Goal: Transaction & Acquisition: Purchase product/service

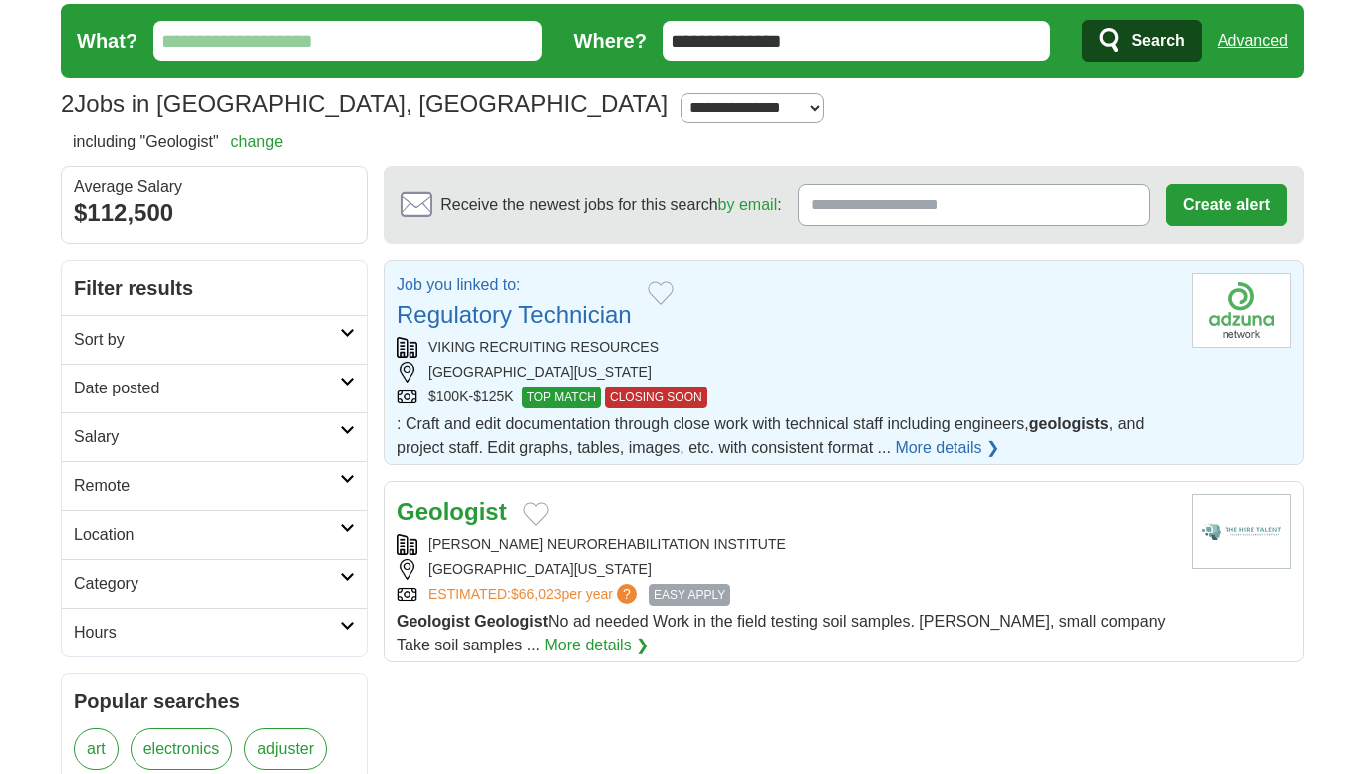
scroll to position [54, 0]
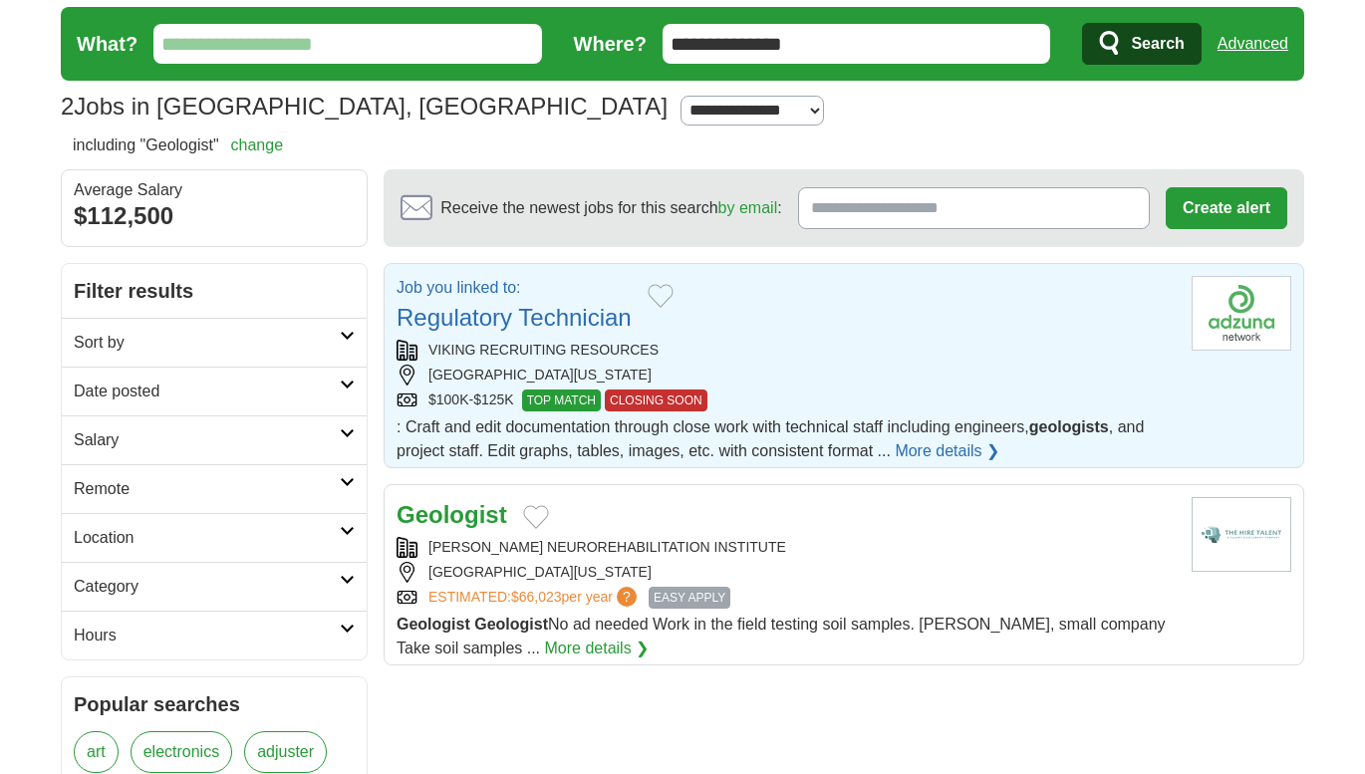
click at [477, 512] on strong "Geologist" at bounding box center [452, 514] width 111 height 27
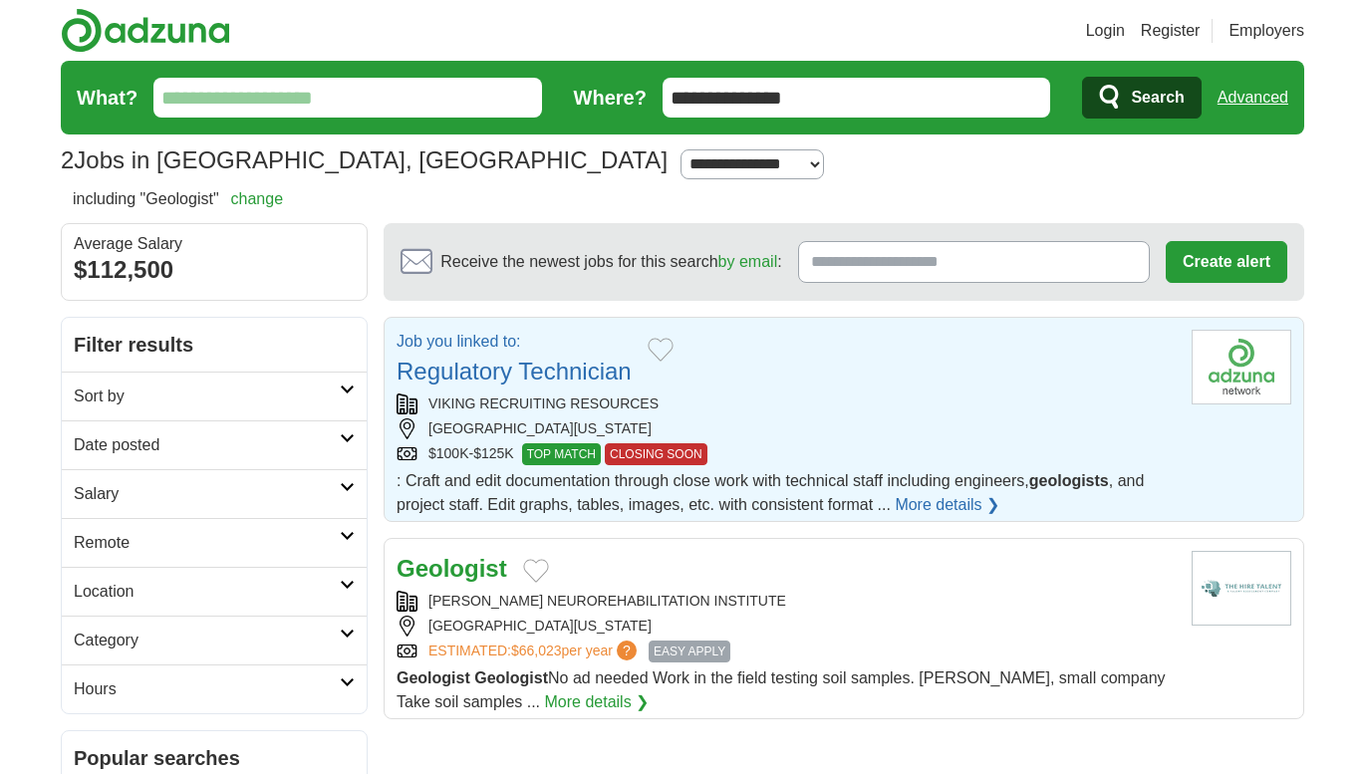
click at [671, 395] on div "VIKING RECRUITING RESOURCES" at bounding box center [786, 404] width 779 height 21
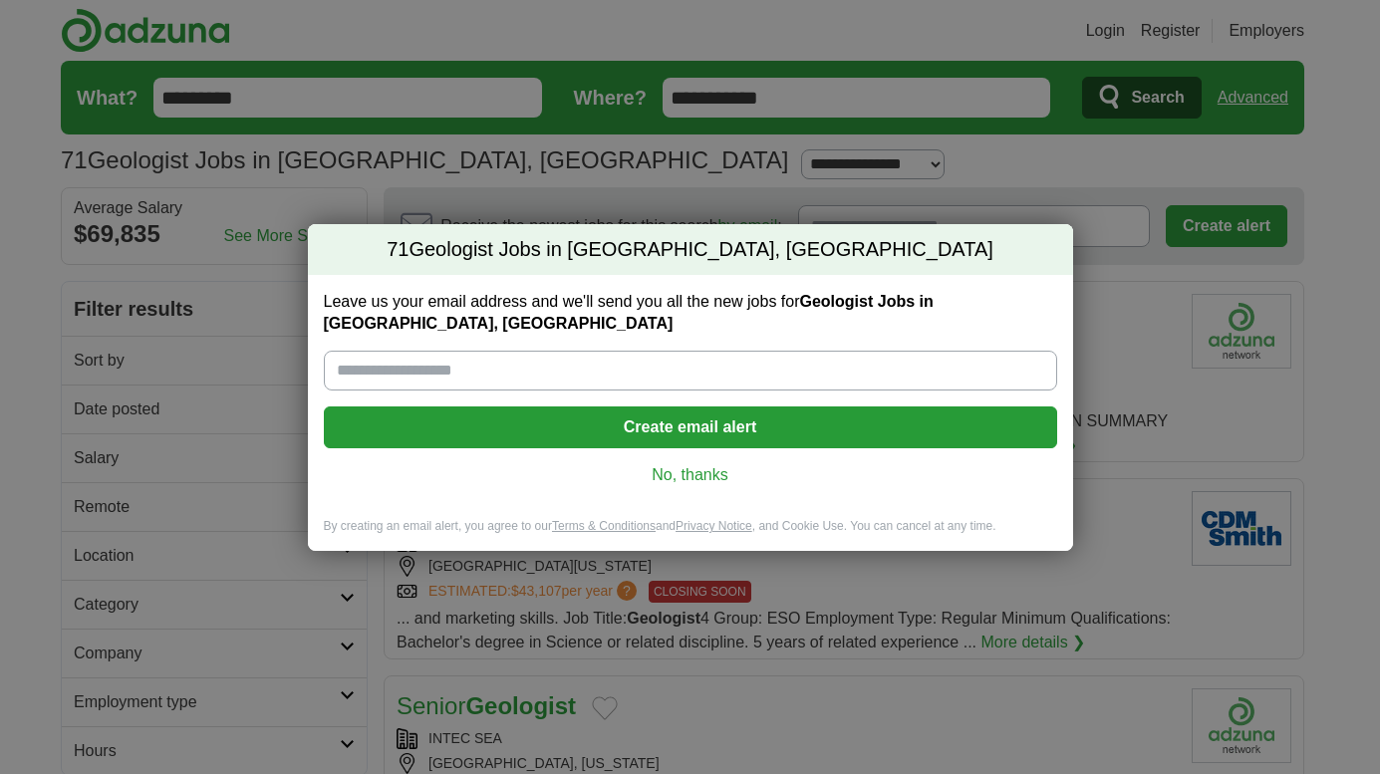
click at [712, 426] on button "Create email alert" at bounding box center [690, 428] width 733 height 42
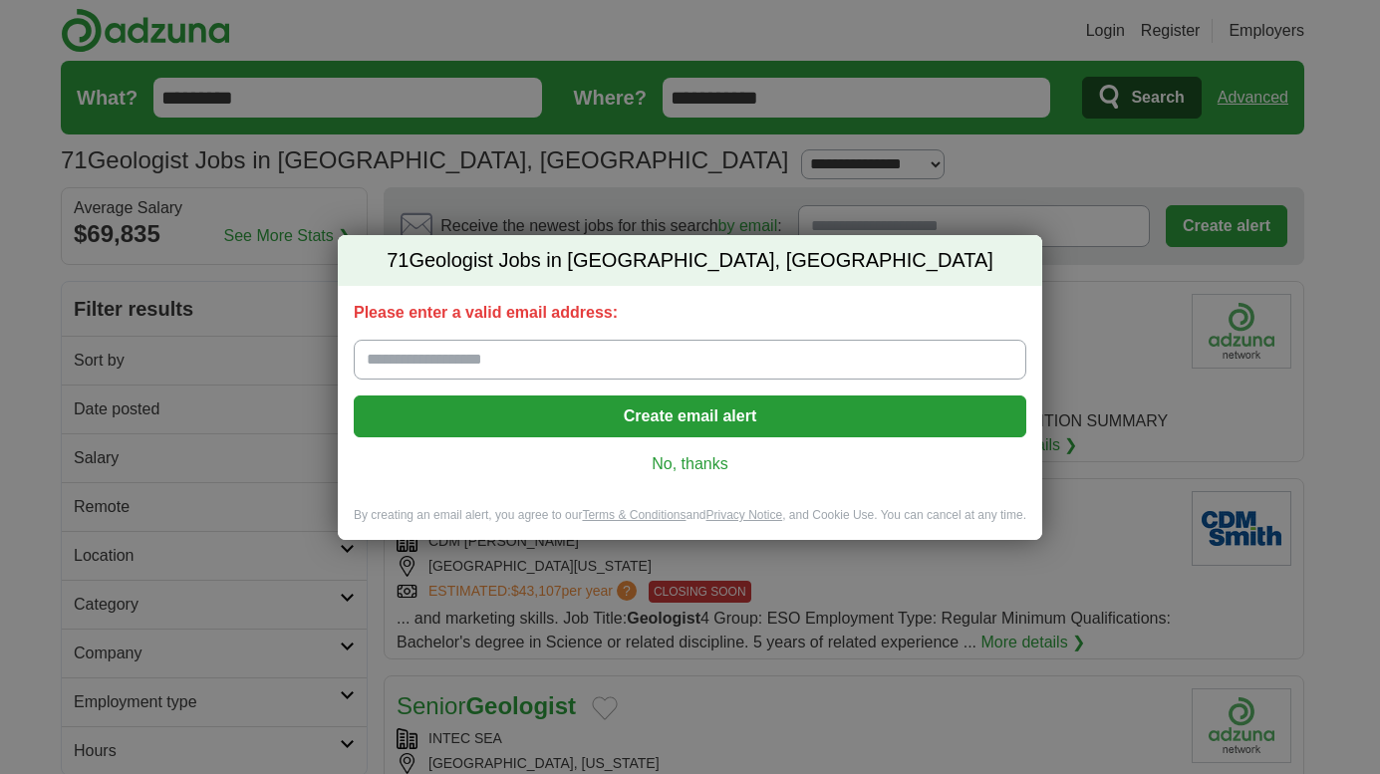
click at [565, 351] on input "Please enter a valid email address:" at bounding box center [690, 360] width 673 height 40
type input "**********"
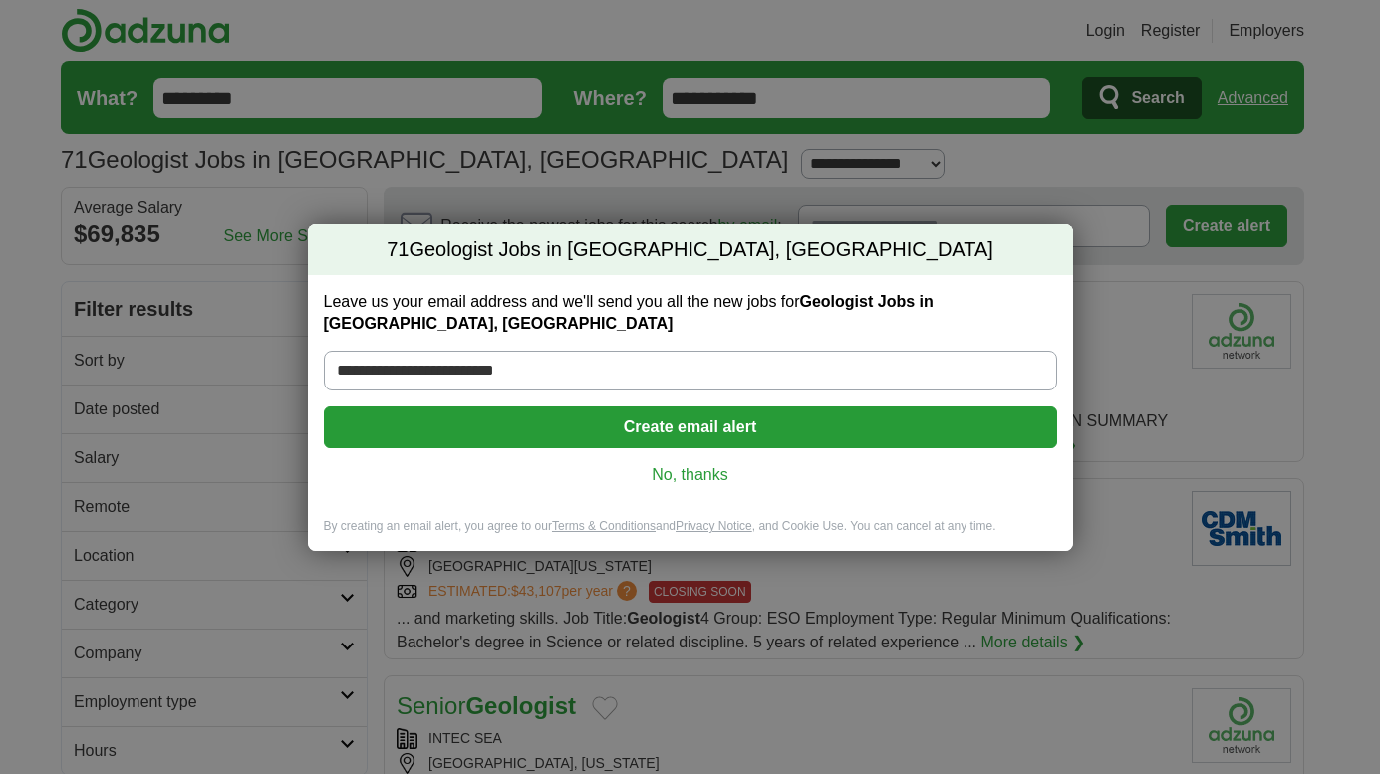
click at [683, 464] on link "No, thanks" at bounding box center [691, 475] width 702 height 22
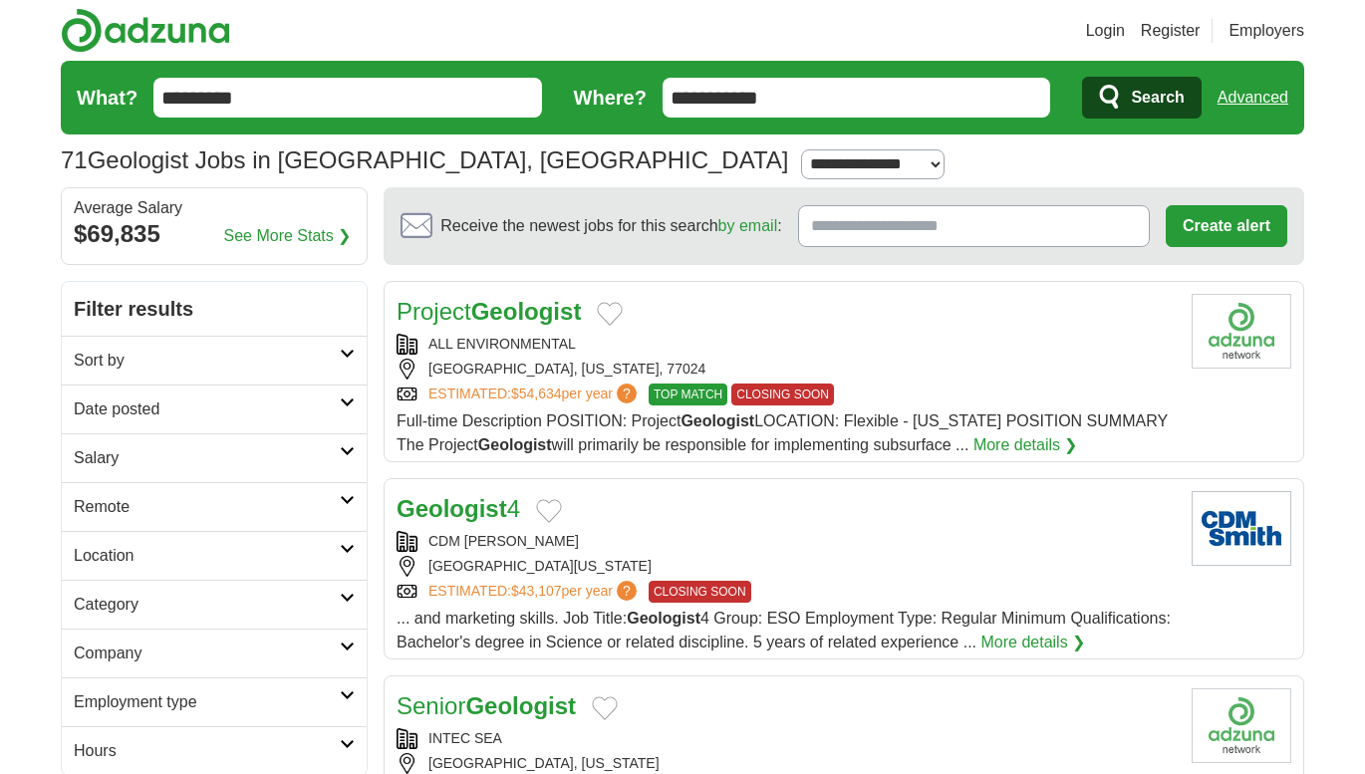
click at [1103, 34] on link "Login" at bounding box center [1105, 31] width 39 height 24
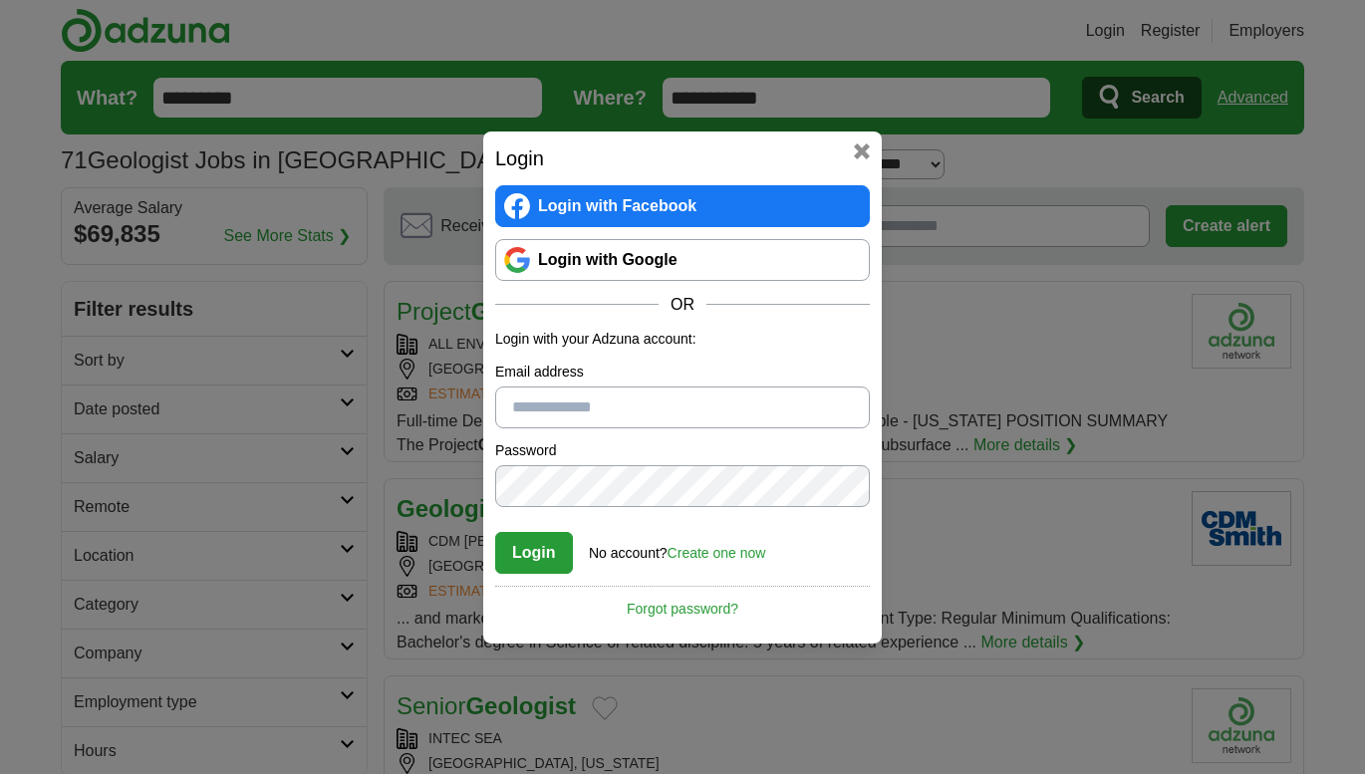
click at [658, 279] on link "Login with Google" at bounding box center [682, 260] width 375 height 42
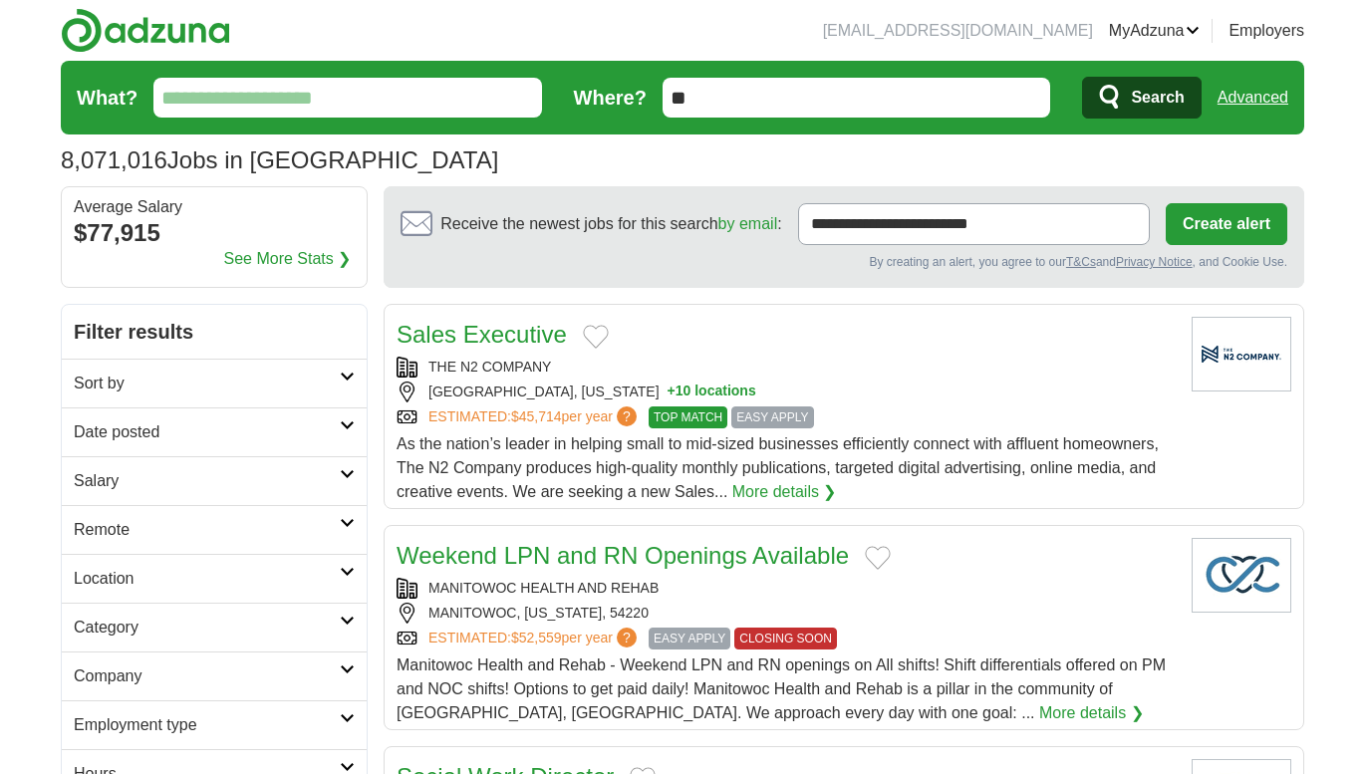
click at [364, 100] on input "What?" at bounding box center [347, 98] width 389 height 40
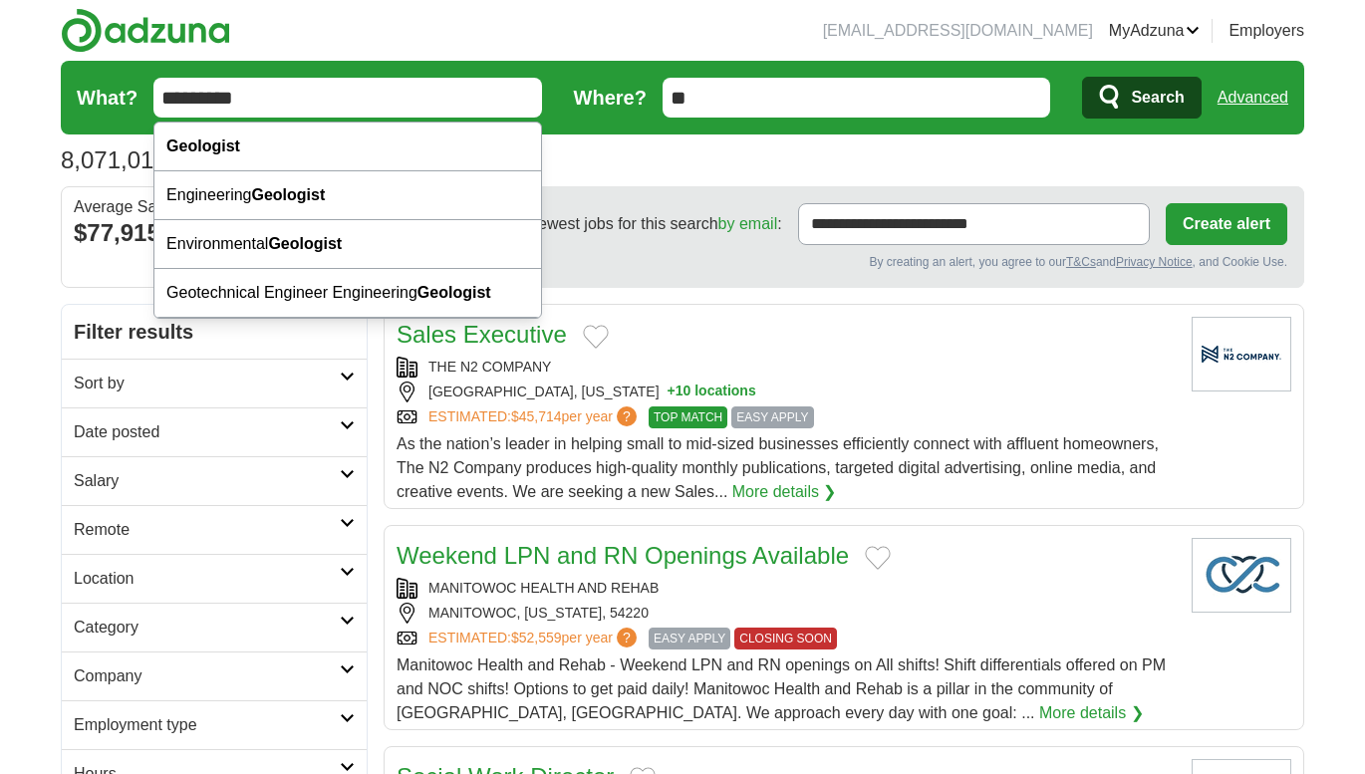
type input "*********"
click at [716, 92] on input "**" at bounding box center [857, 98] width 389 height 40
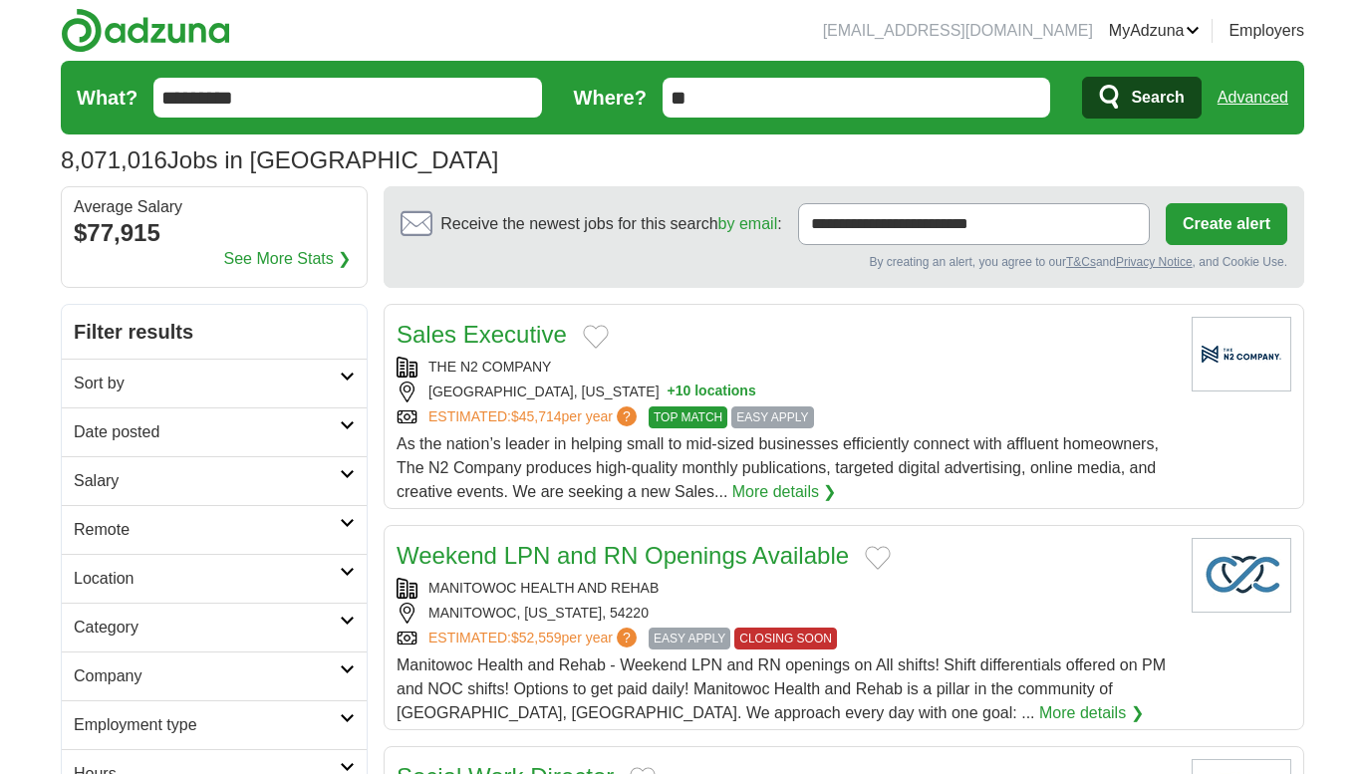
type input "*"
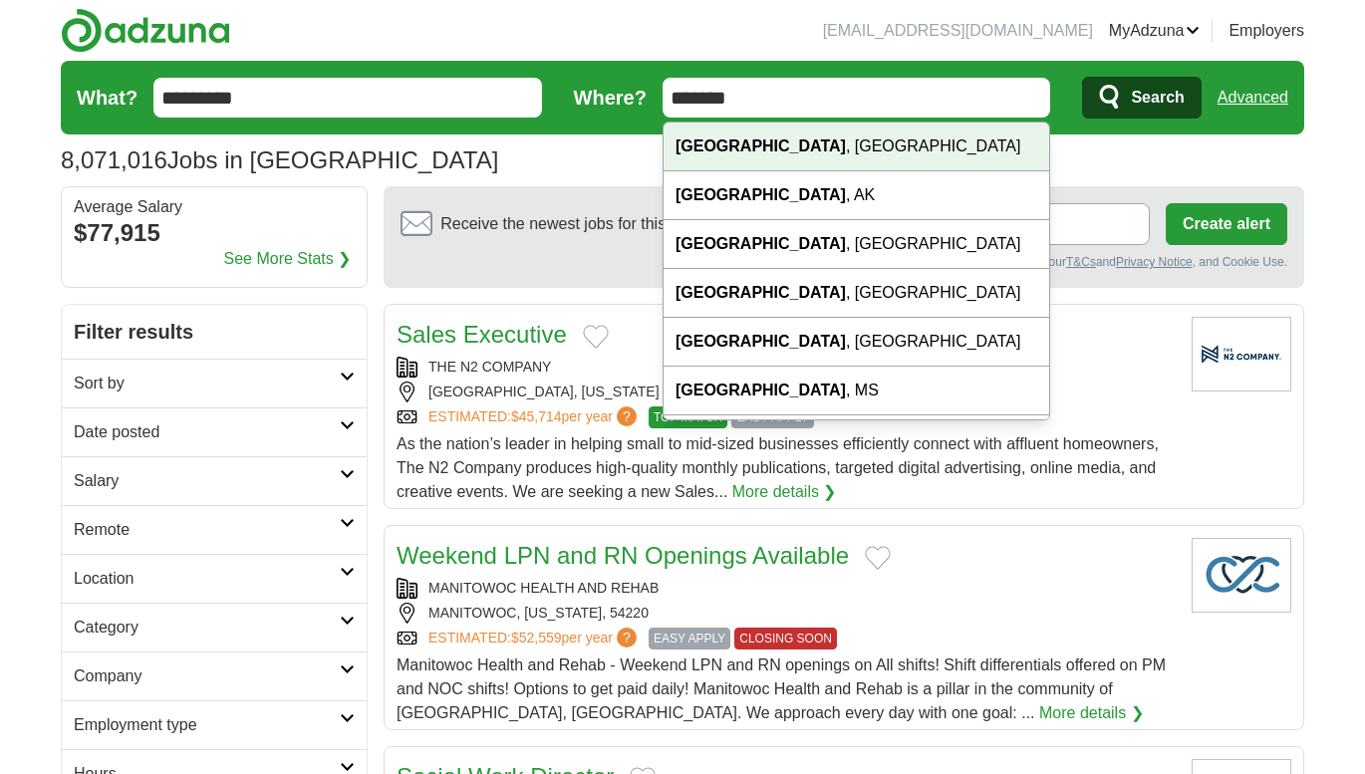
click at [755, 149] on div "Houston , TX" at bounding box center [857, 147] width 387 height 49
type input "**********"
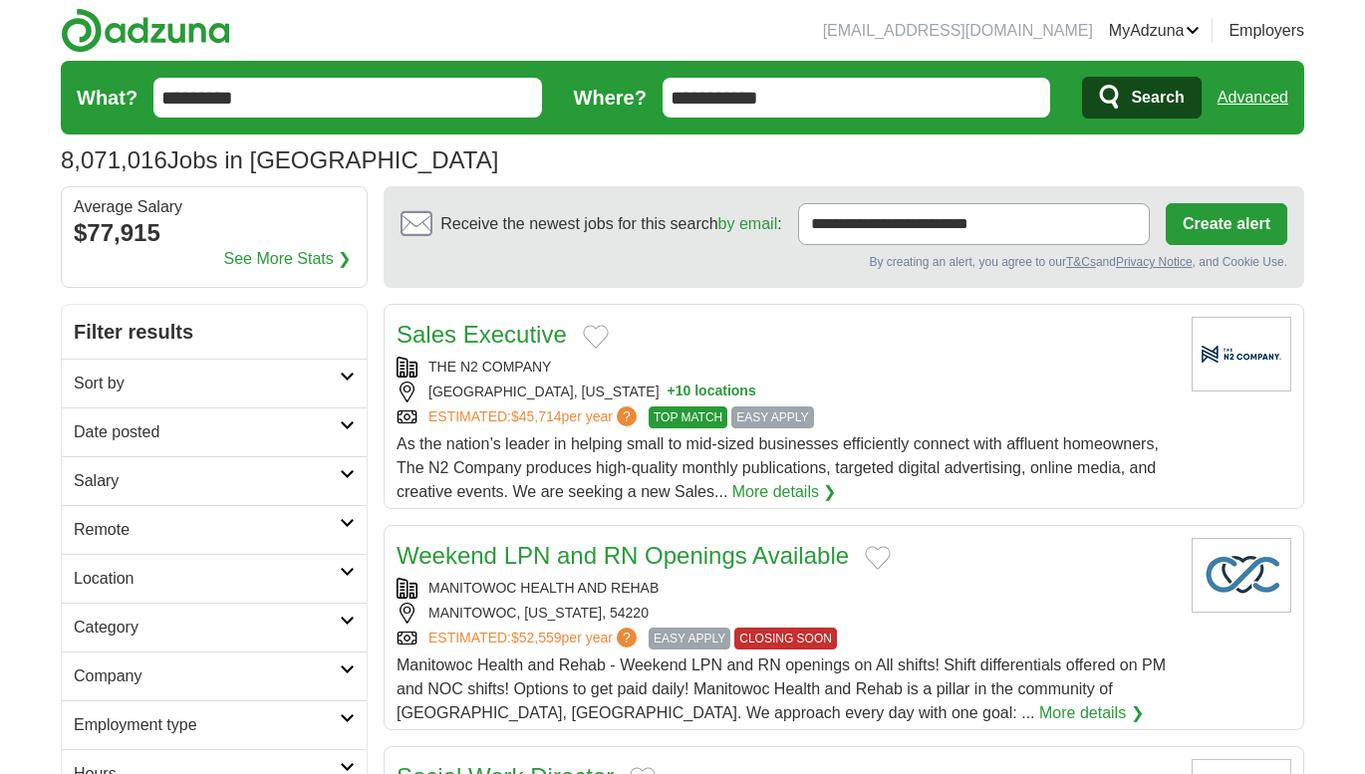
click at [1094, 95] on button "Search" at bounding box center [1141, 98] width 119 height 42
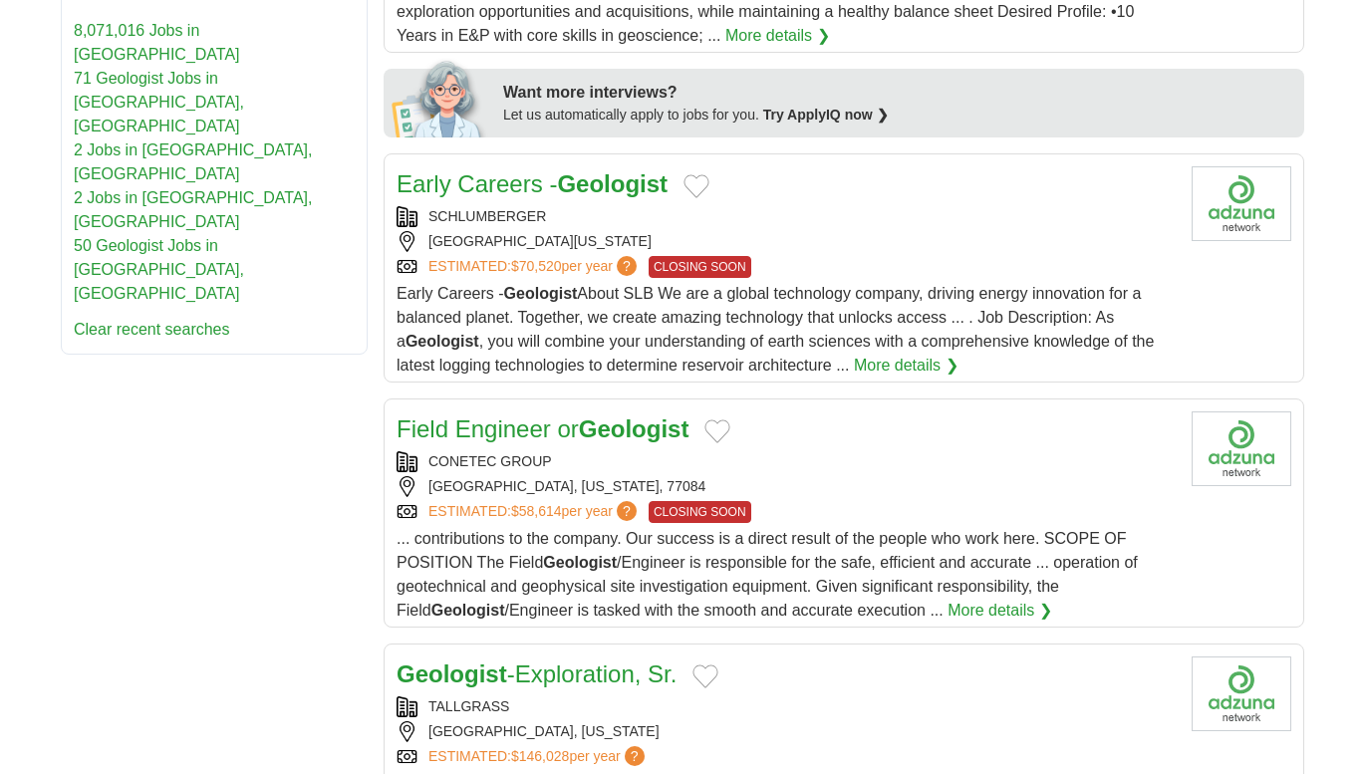
scroll to position [853, 0]
click at [727, 249] on div "SCHLUMBERGER HOUSTON, TEXAS, 77007 ESTIMATED: $70,520 per year ? CLOSING SOON" at bounding box center [786, 241] width 779 height 72
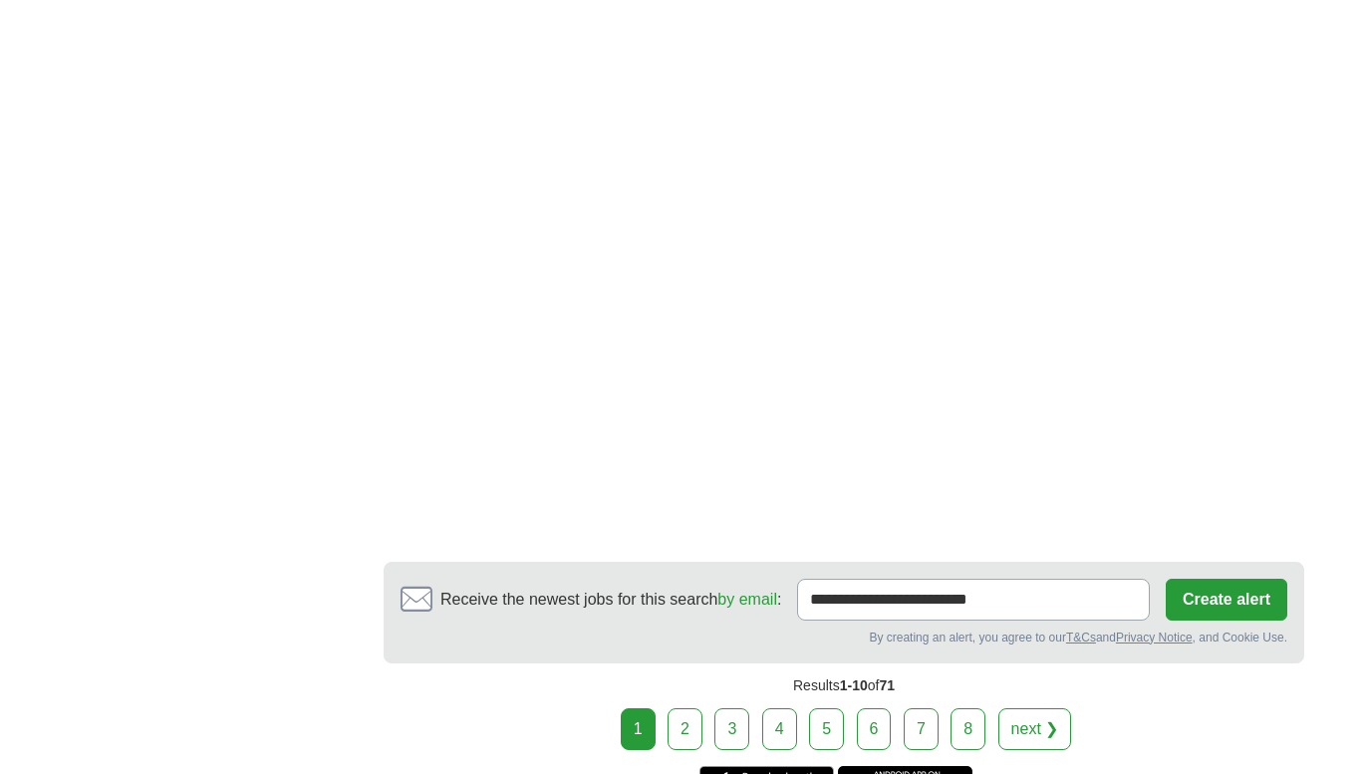
scroll to position [3269, 0]
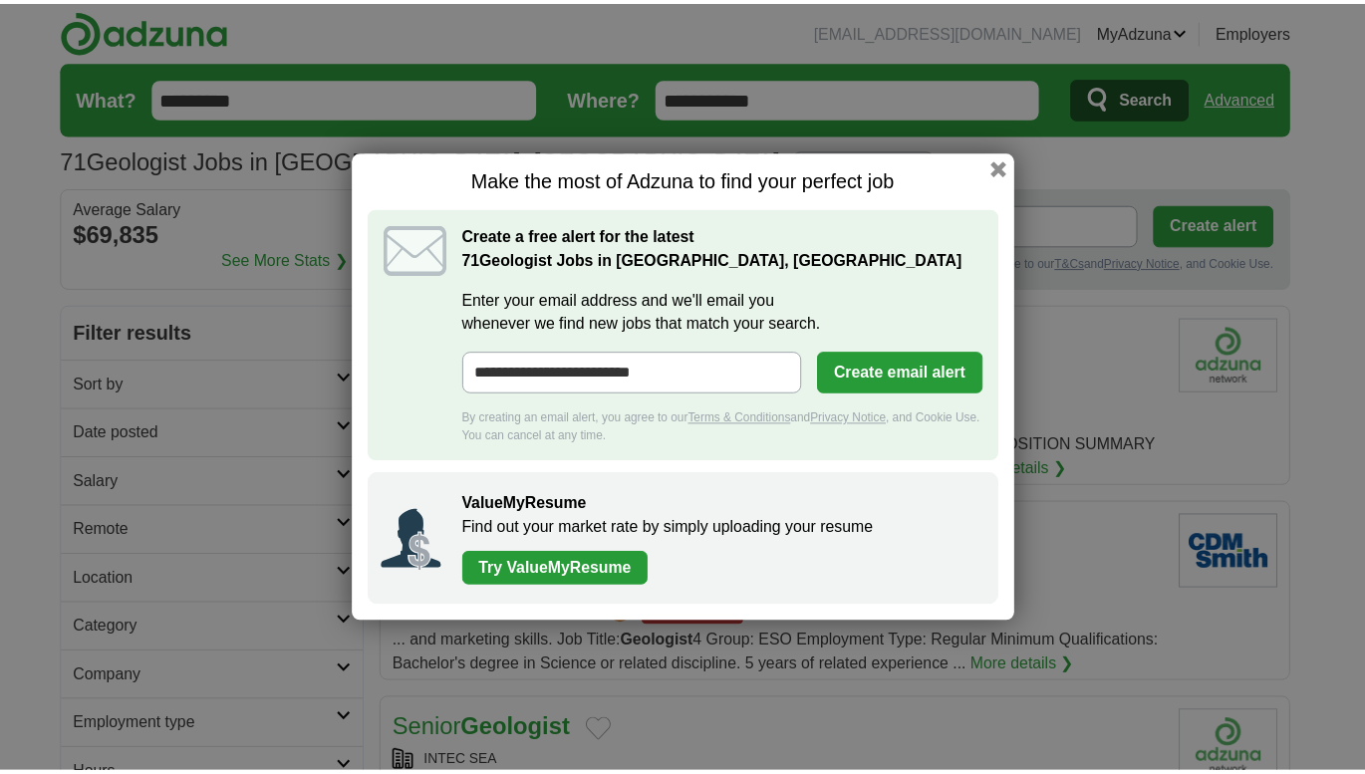
scroll to position [2600, 0]
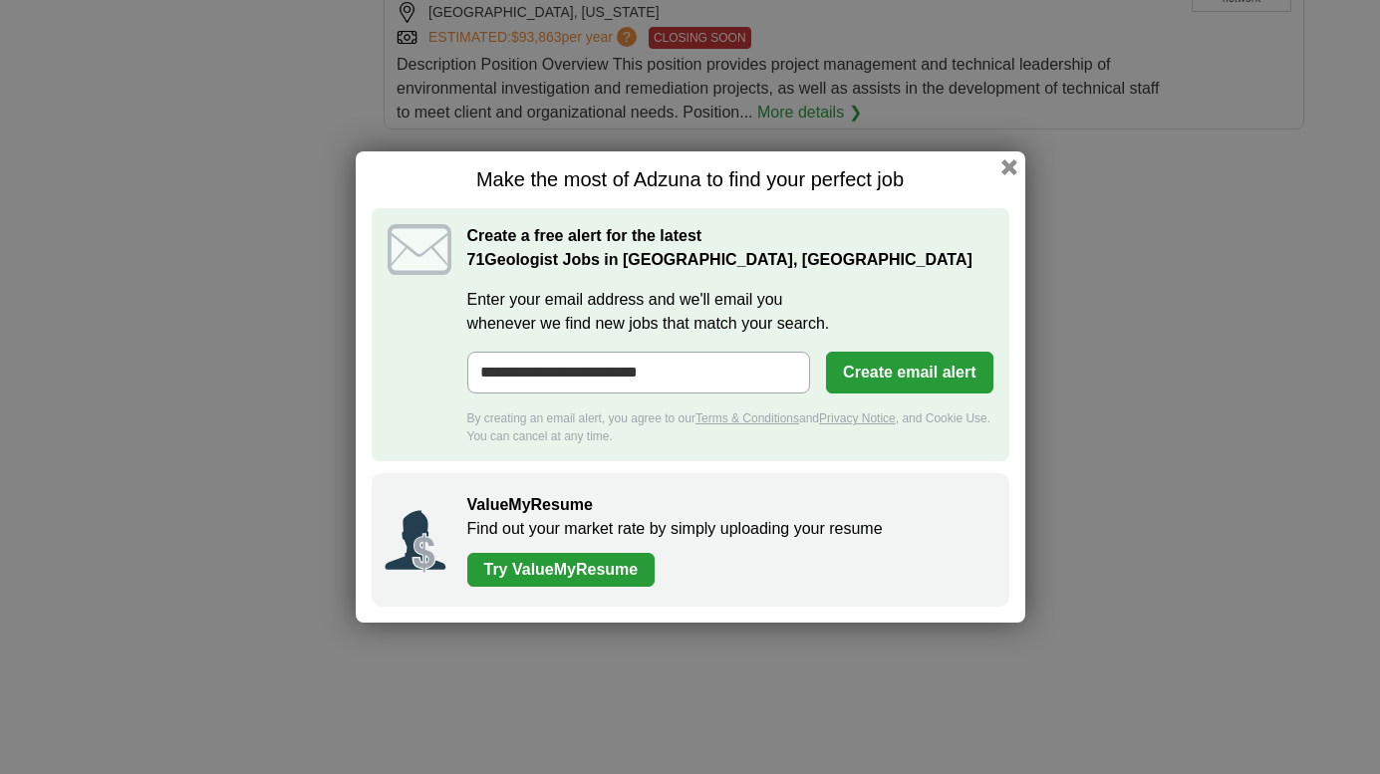
click at [1000, 173] on h1 "Make the most of Adzuna to find your perfect job" at bounding box center [691, 179] width 638 height 25
click at [1003, 172] on button "button" at bounding box center [1009, 167] width 22 height 22
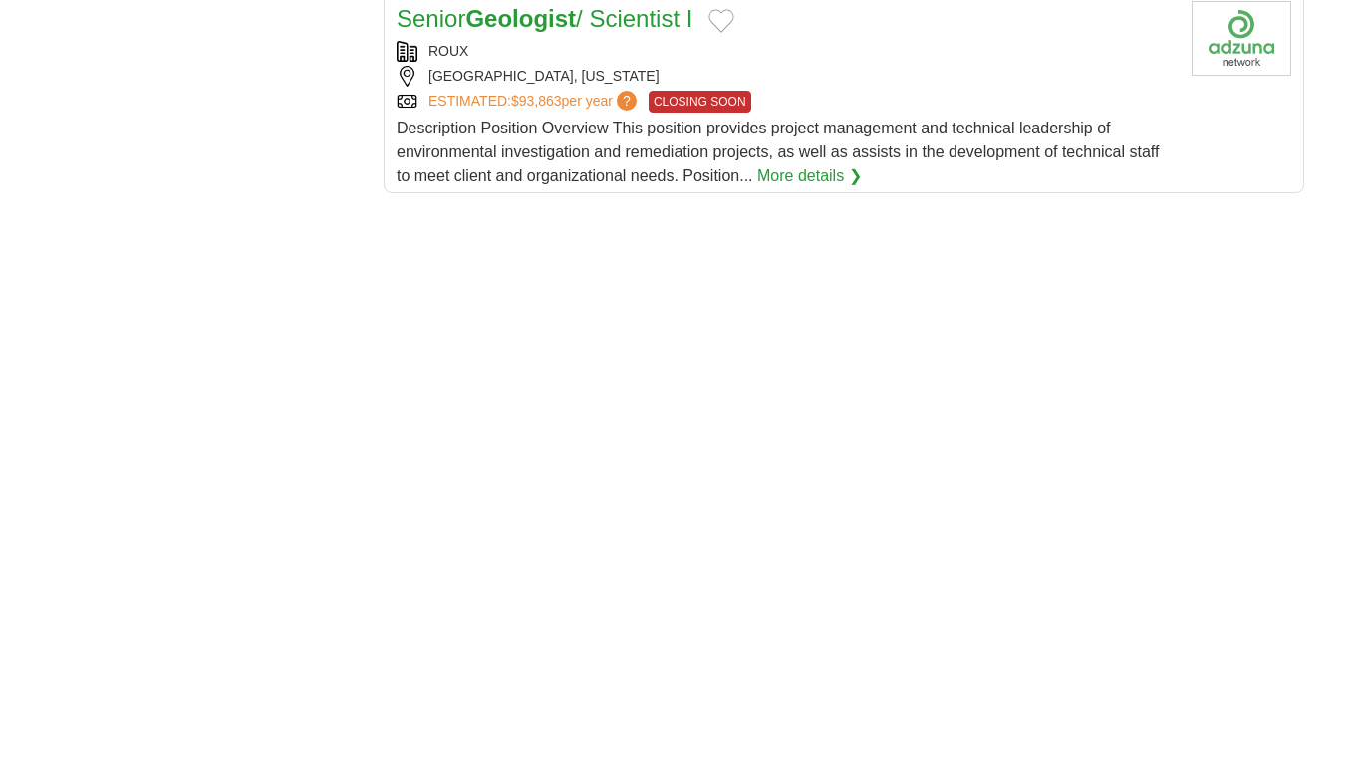
scroll to position [2534, 0]
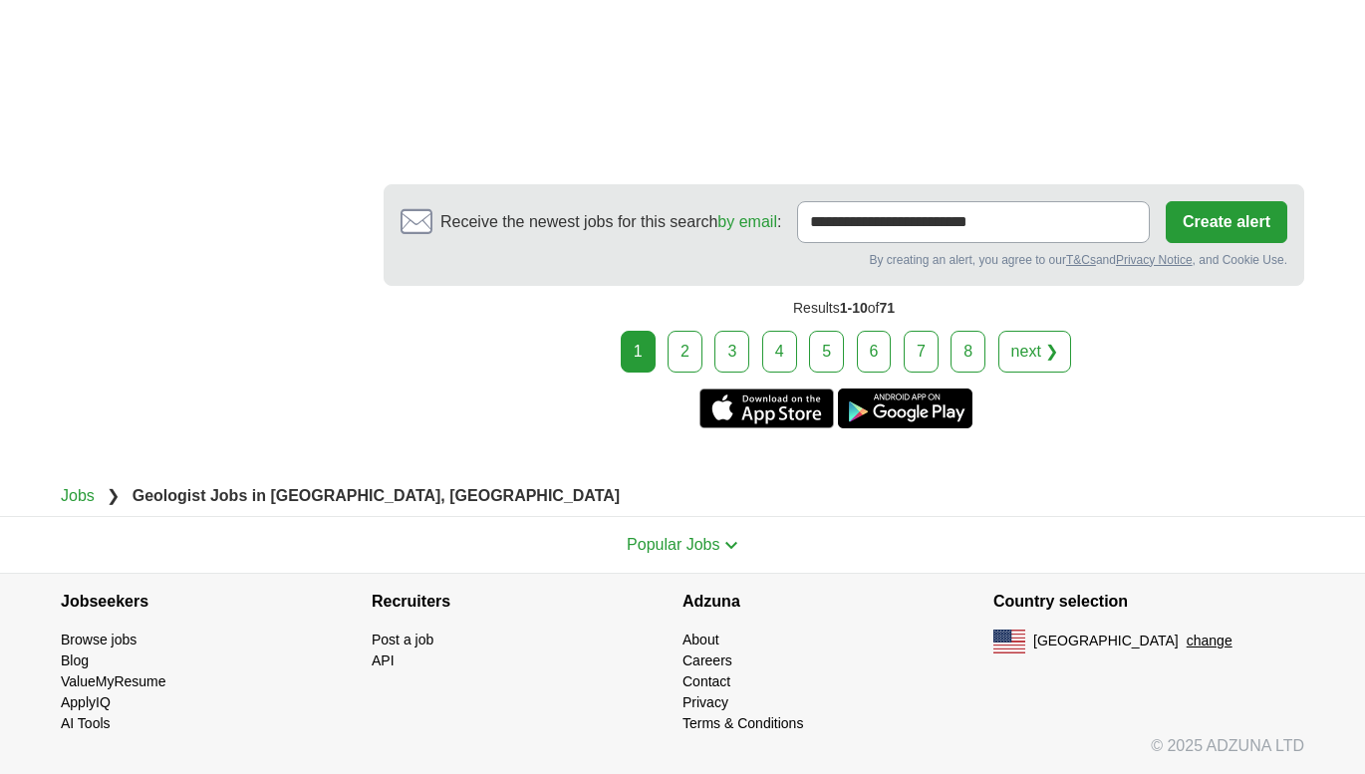
scroll to position [3258, 0]
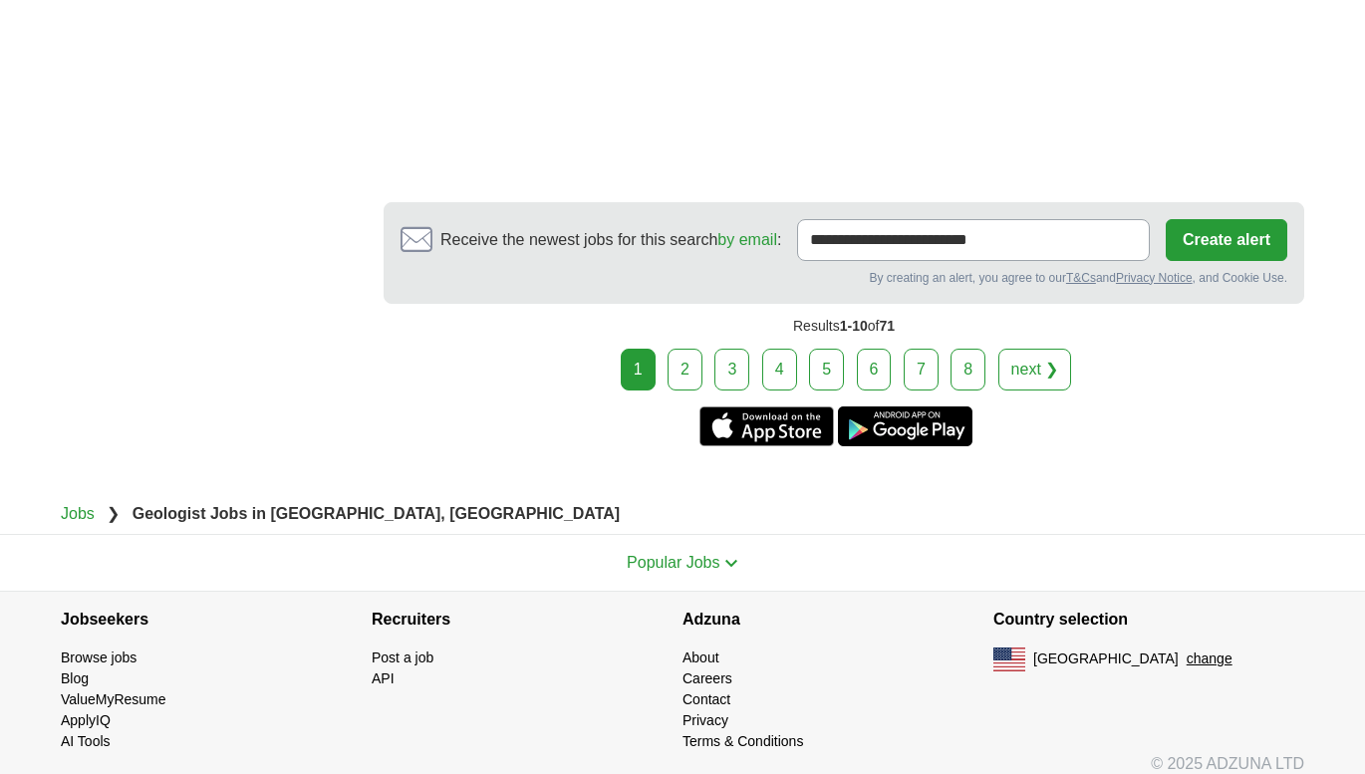
click at [690, 391] on link "2" at bounding box center [685, 370] width 35 height 42
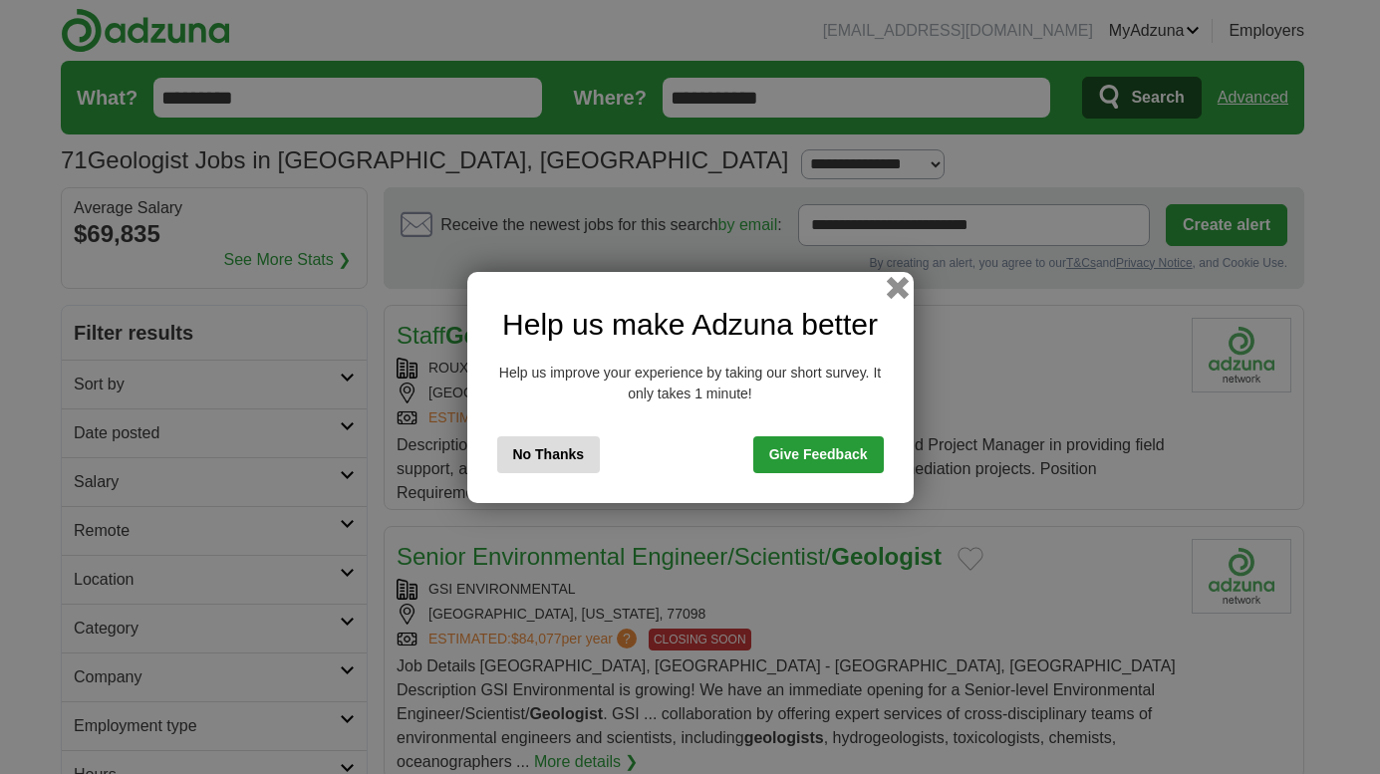
click at [900, 292] on button "button" at bounding box center [897, 287] width 22 height 22
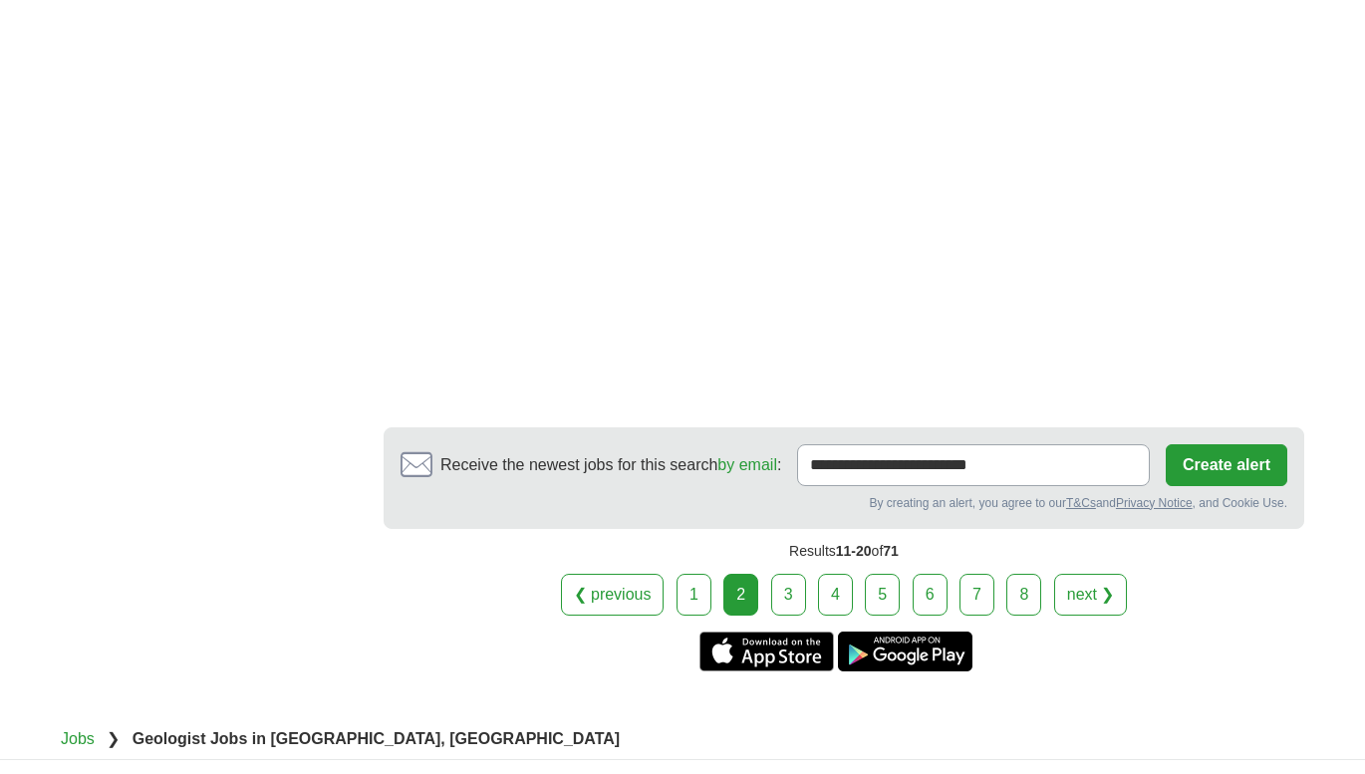
scroll to position [3413, 0]
click at [783, 573] on link "3" at bounding box center [788, 594] width 35 height 42
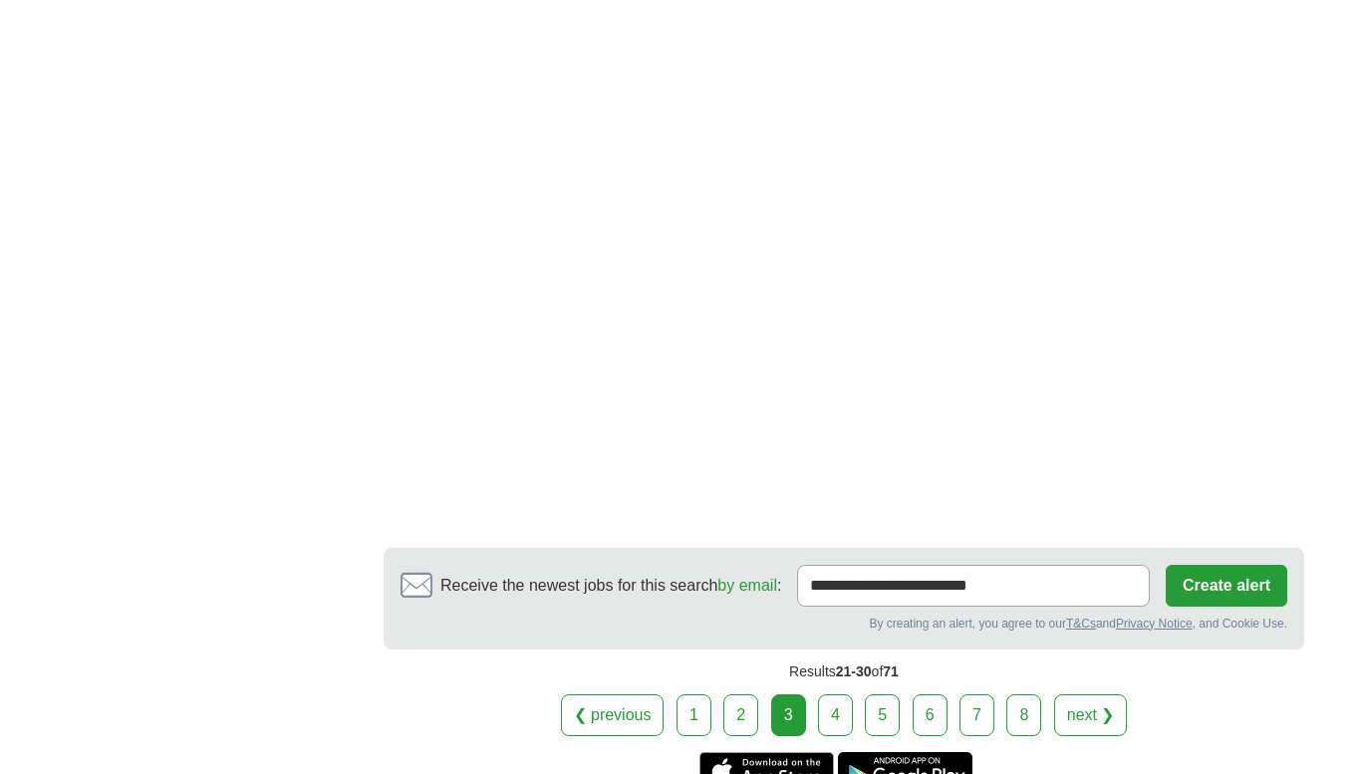
scroll to position [3210, 0]
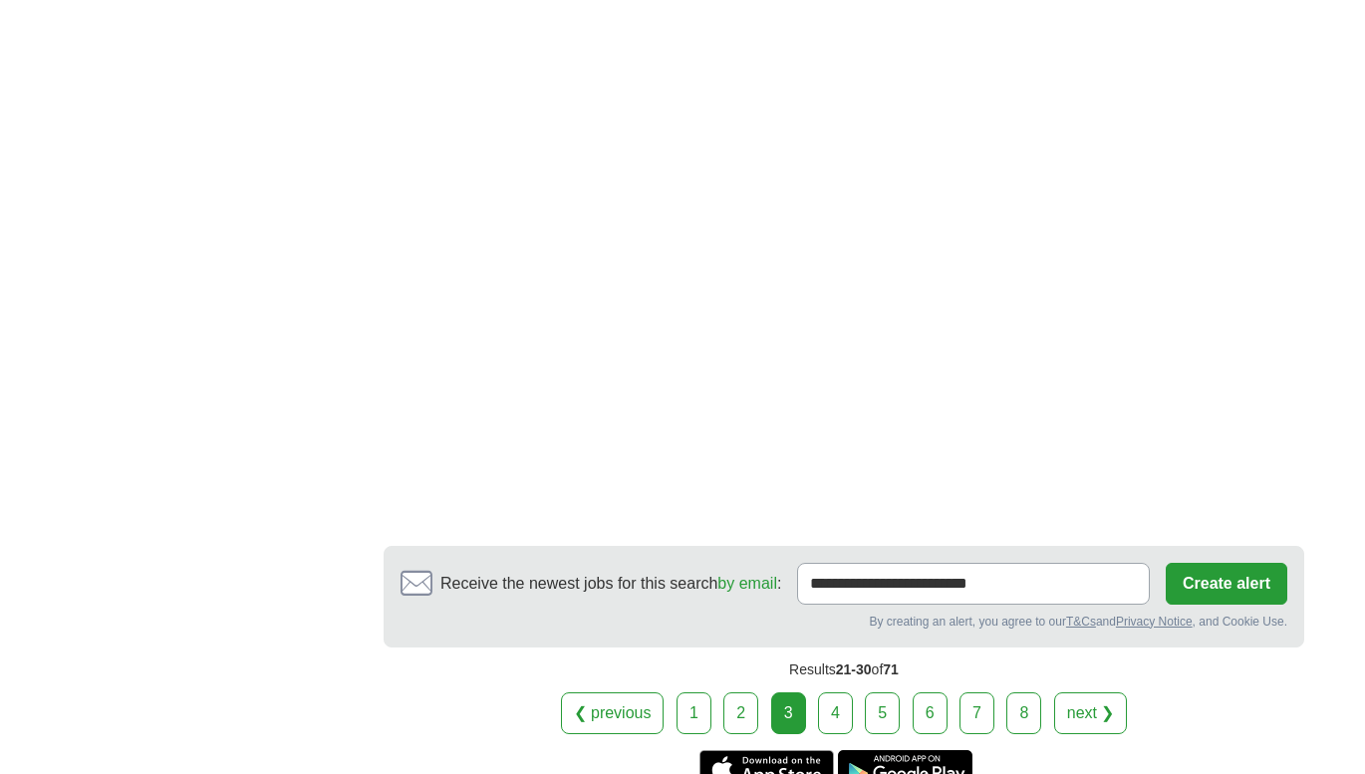
click at [843, 704] on link "4" at bounding box center [835, 714] width 35 height 42
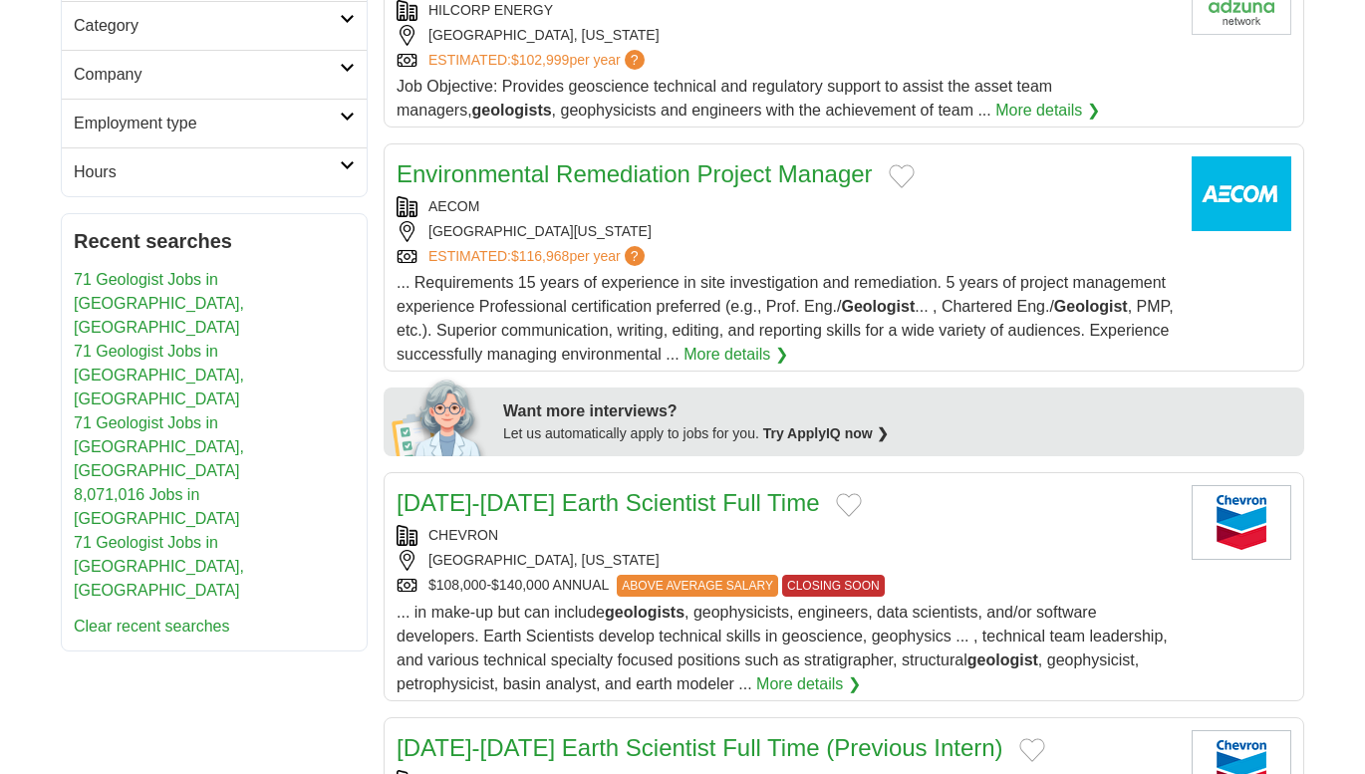
scroll to position [923, 0]
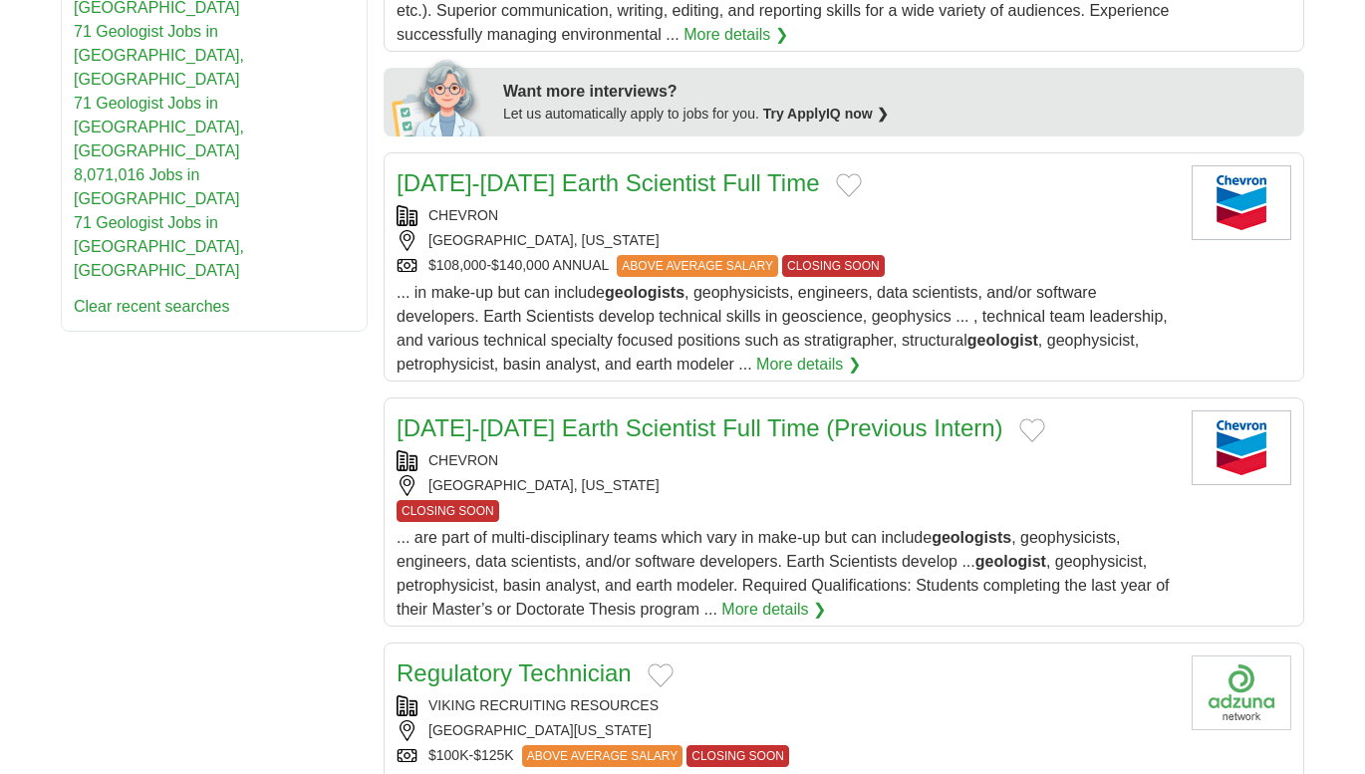
click at [657, 205] on div "CHEVRON" at bounding box center [786, 215] width 779 height 21
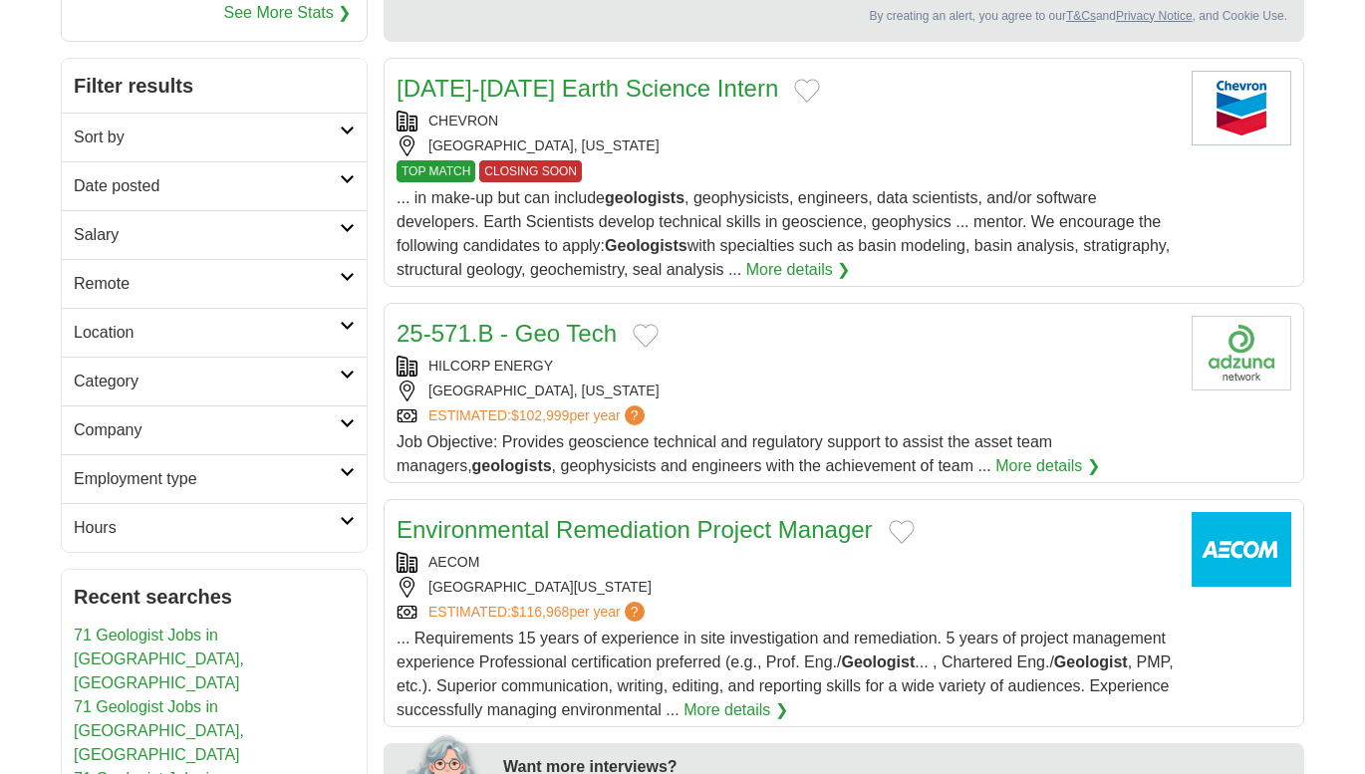
scroll to position [0, 0]
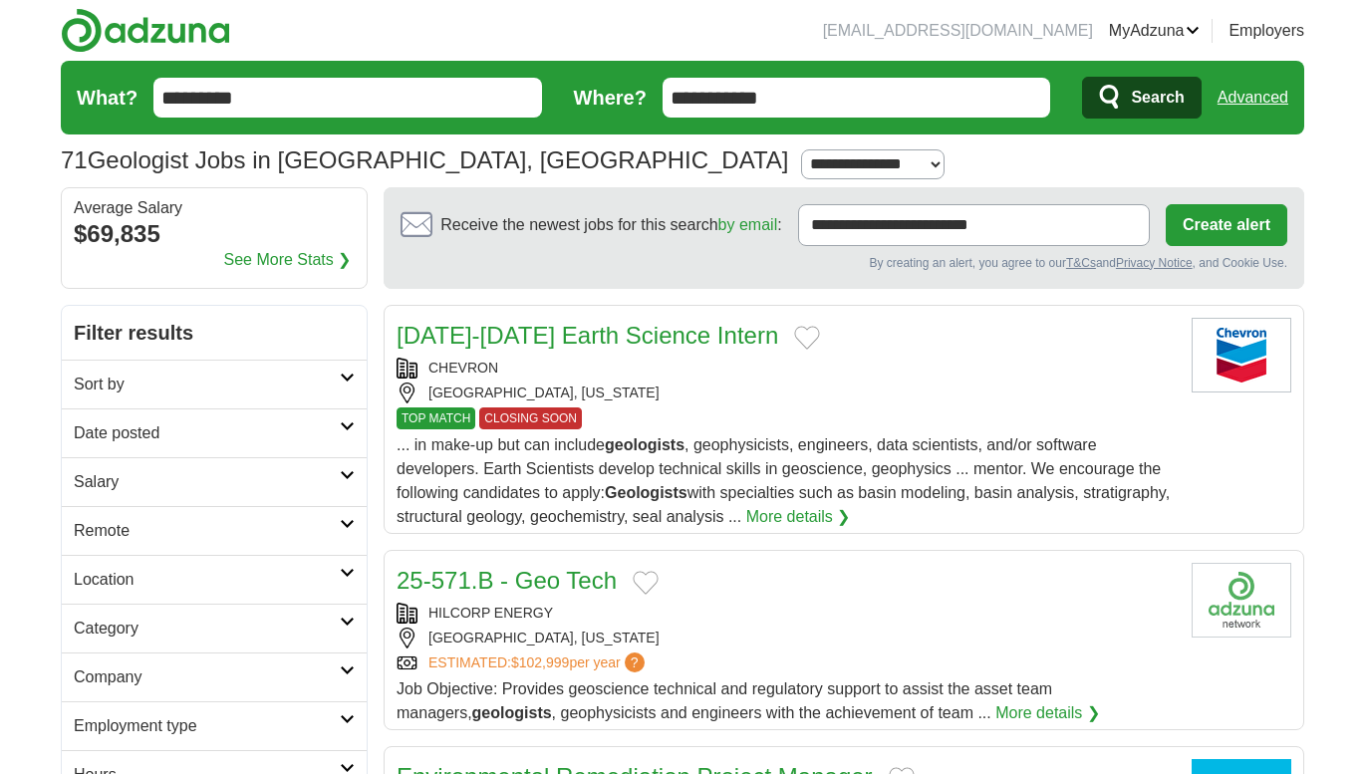
drag, startPoint x: 799, startPoint y: 113, endPoint x: 588, endPoint y: 93, distance: 212.2
click at [588, 93] on form "**********" at bounding box center [683, 98] width 1244 height 74
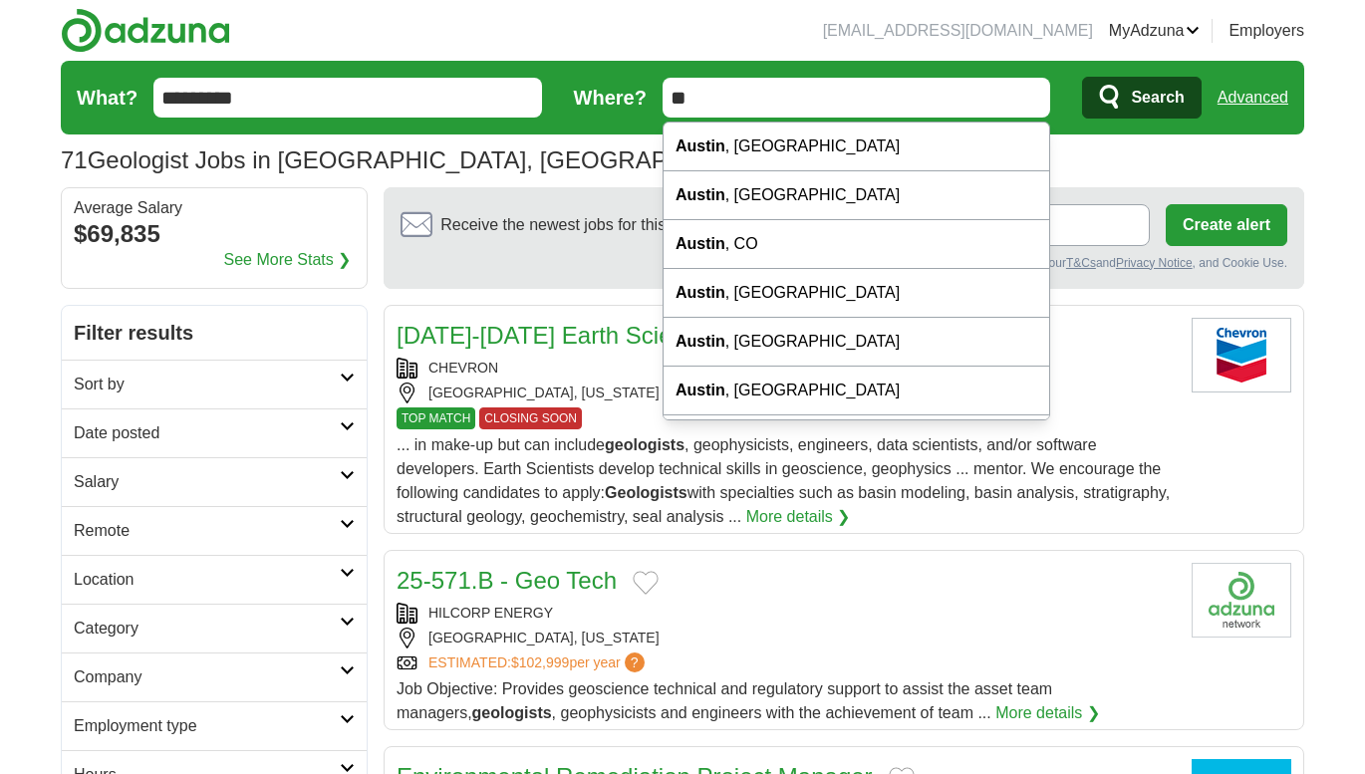
type input "*"
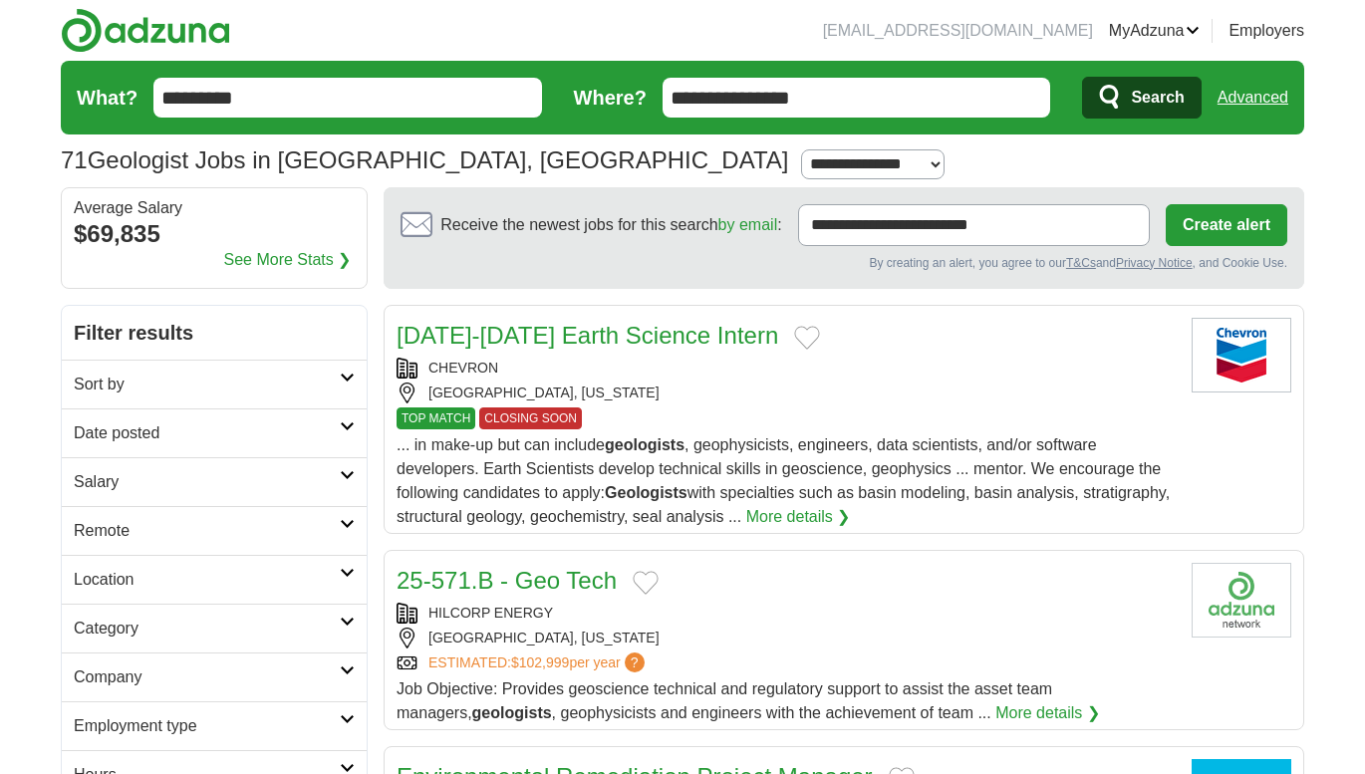
type input "**********"
click at [1082, 77] on button "Search" at bounding box center [1141, 98] width 119 height 42
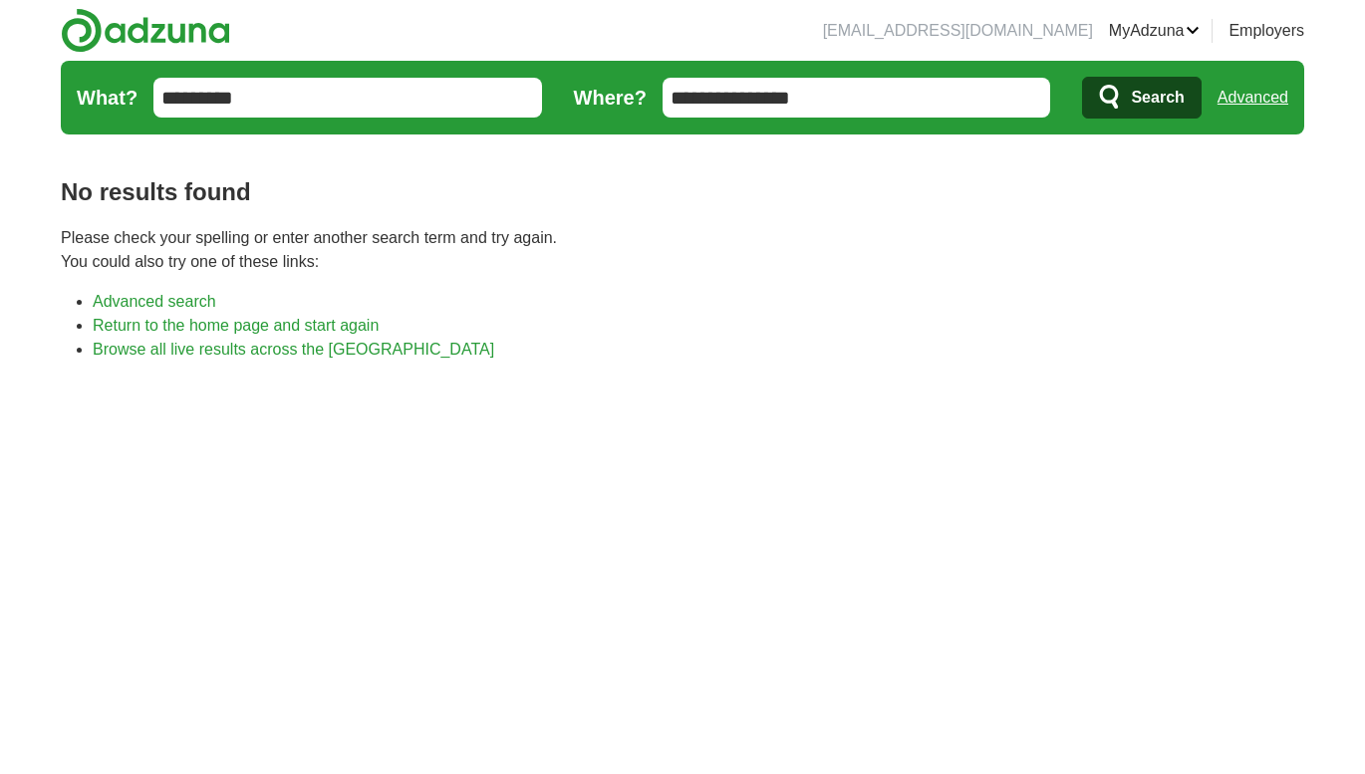
drag, startPoint x: 833, startPoint y: 107, endPoint x: 559, endPoint y: 72, distance: 276.3
click at [559, 72] on form "**********" at bounding box center [683, 98] width 1244 height 74
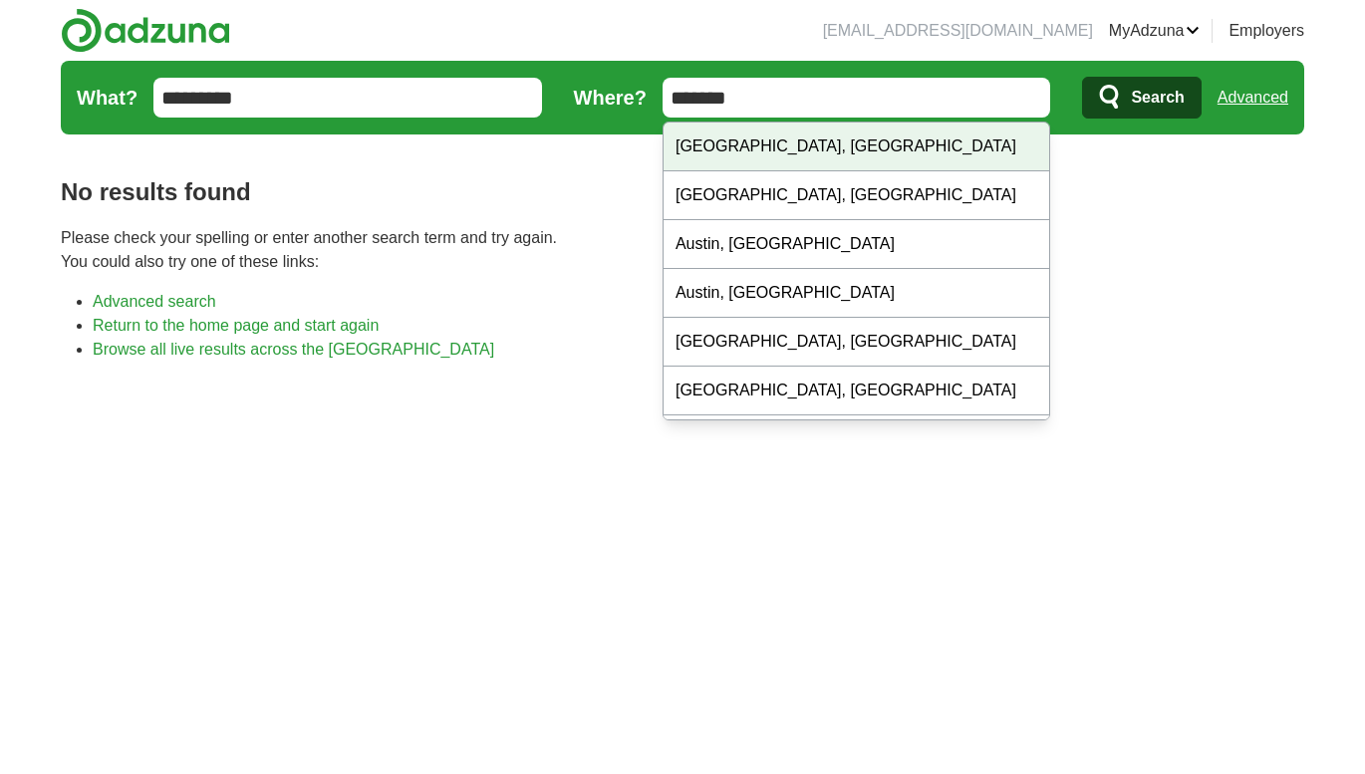
click at [741, 127] on div "[GEOGRAPHIC_DATA], [GEOGRAPHIC_DATA]" at bounding box center [857, 147] width 387 height 49
type input "**********"
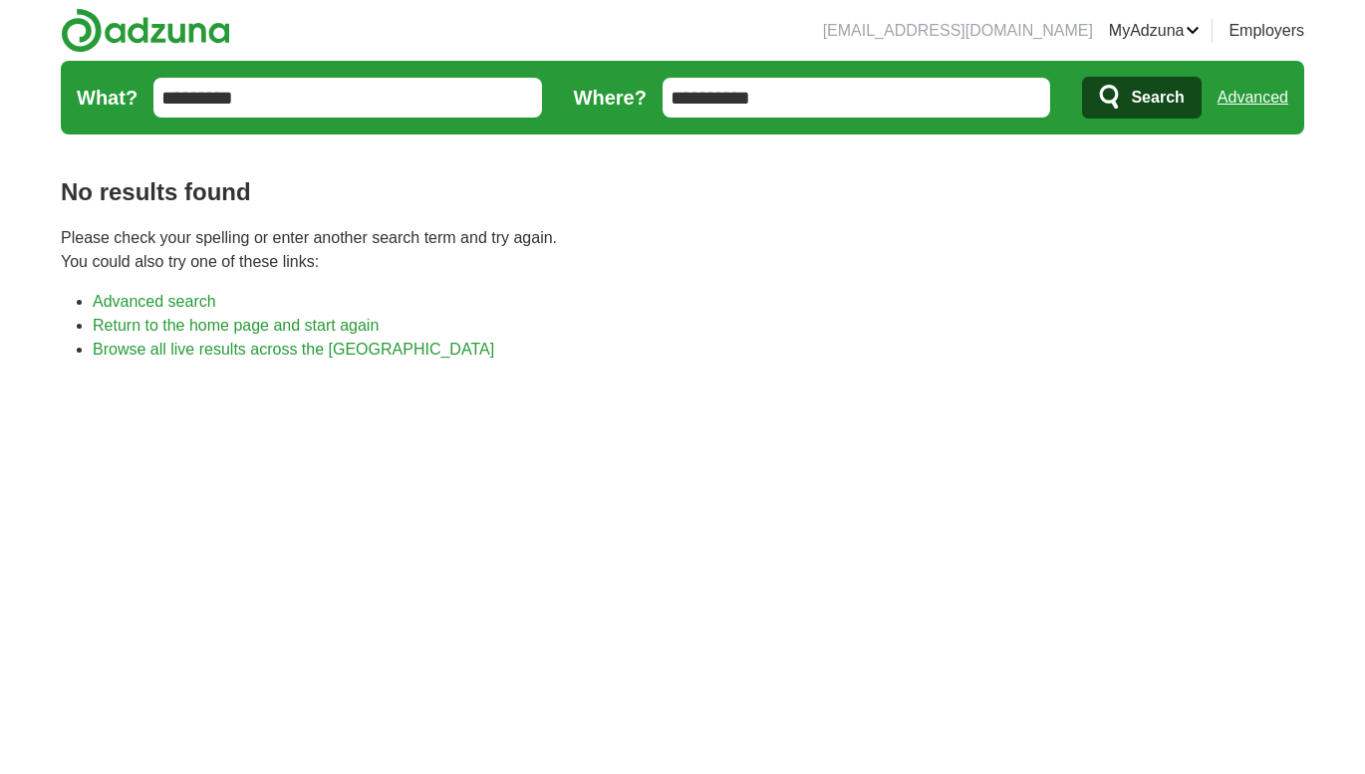
click at [194, 23] on img at bounding box center [145, 30] width 169 height 45
